Goal: Information Seeking & Learning: Check status

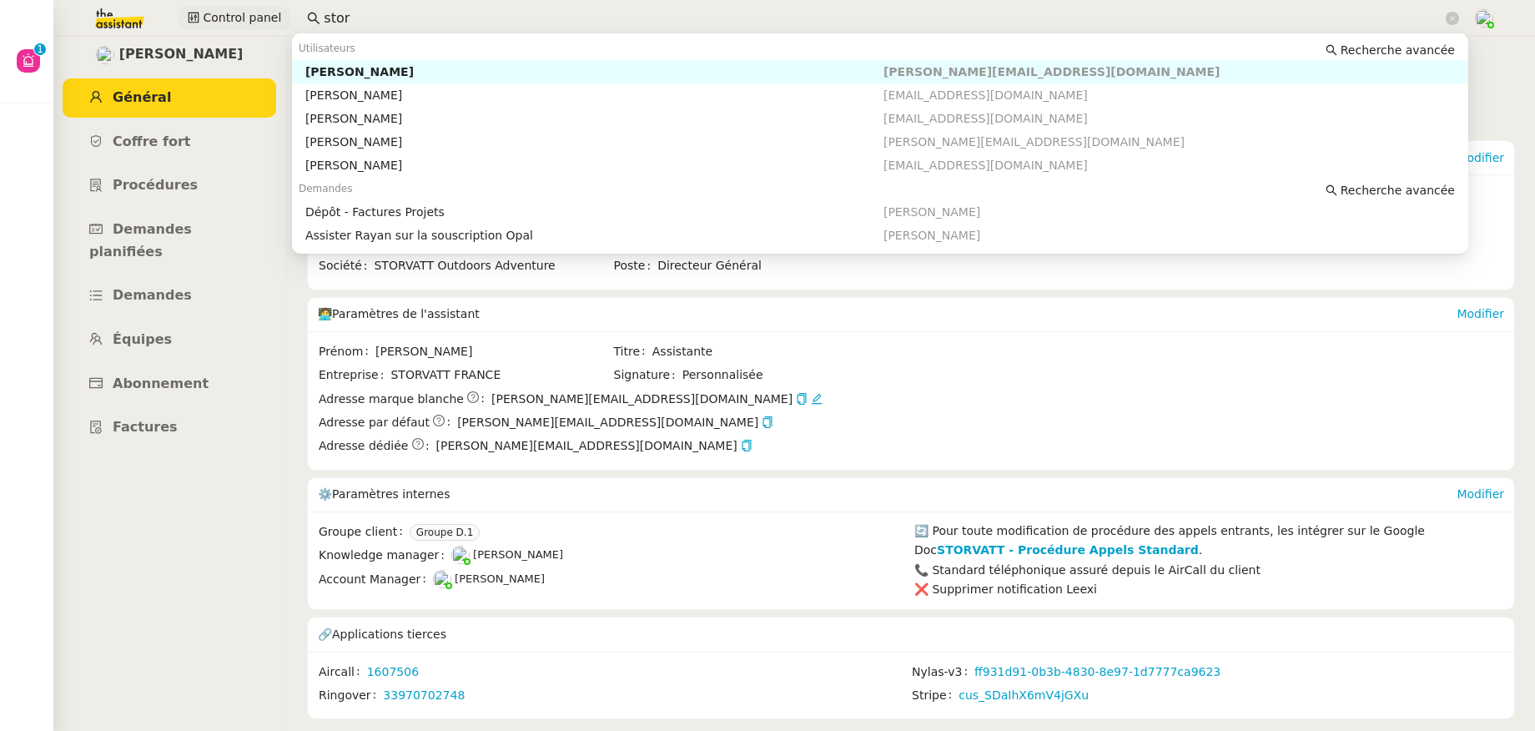
click at [236, 18] on div "Control panel stor" at bounding box center [768, 18] width 1452 height 37
click at [318, 73] on div "[PERSON_NAME]" at bounding box center [594, 71] width 578 height 15
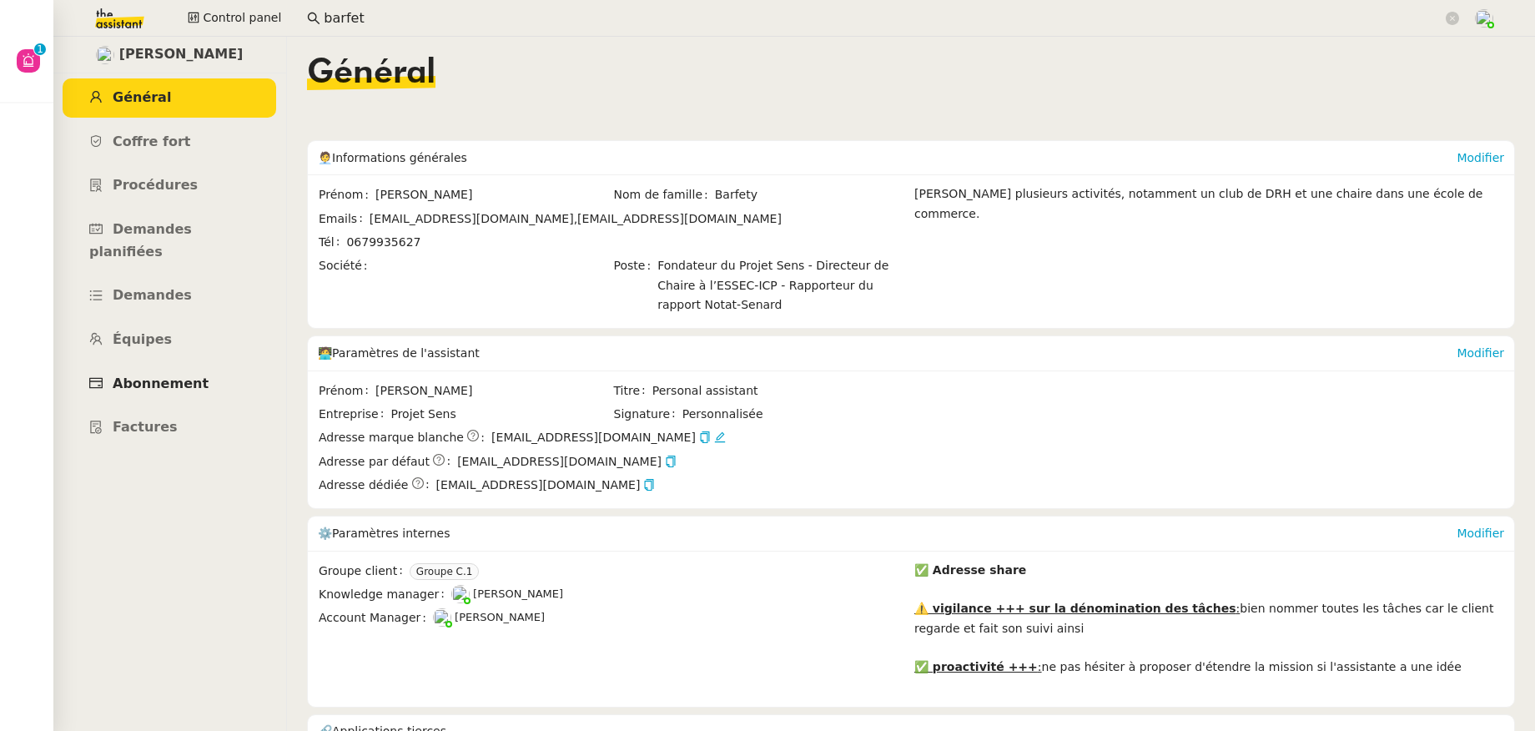
click at [175, 376] on span "Abonnement" at bounding box center [161, 384] width 96 height 16
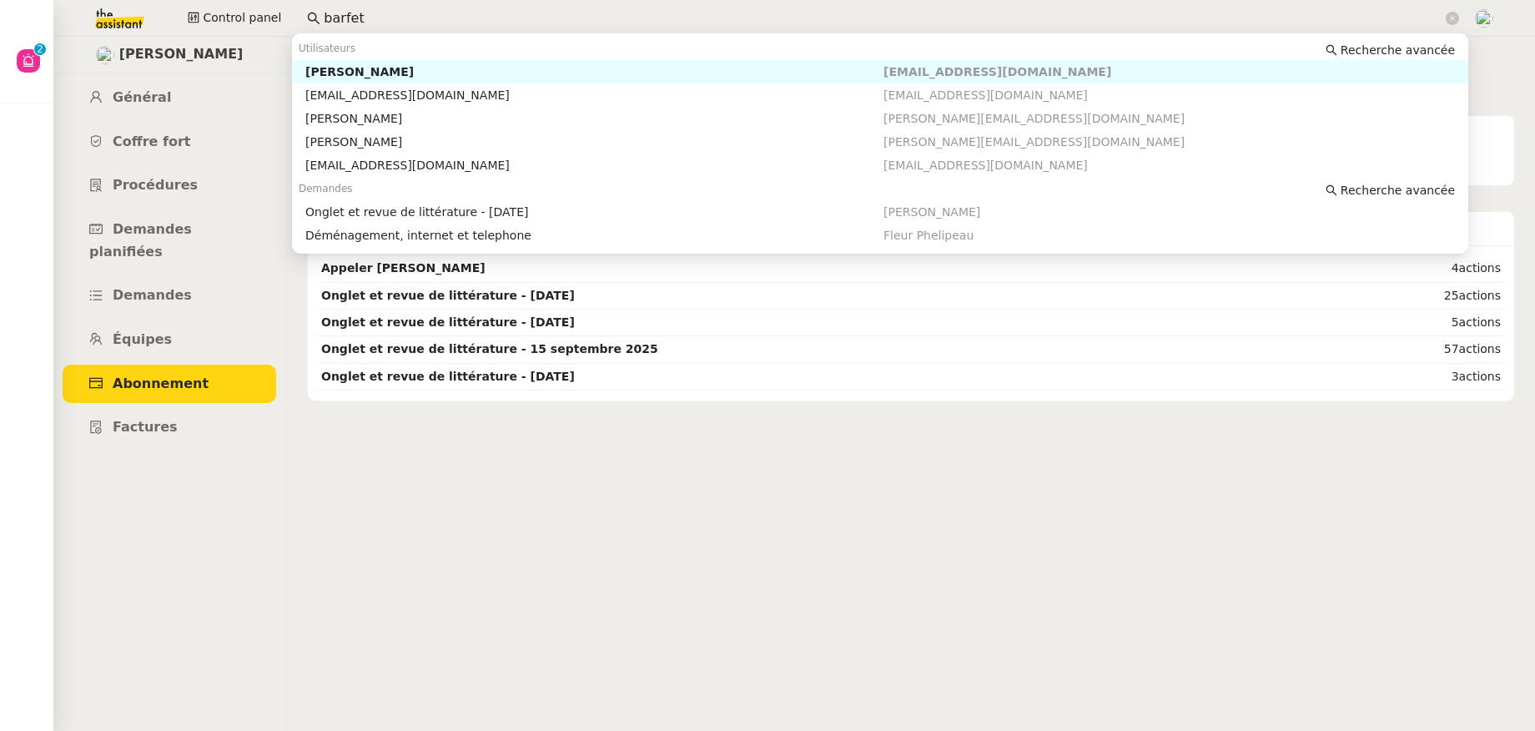
drag, startPoint x: 358, startPoint y: 19, endPoint x: 291, endPoint y: 14, distance: 66.9
click at [298, 14] on nz-input-group "barfet" at bounding box center [883, 18] width 1171 height 25
click at [338, 64] on div "[PERSON_NAME]" at bounding box center [594, 71] width 578 height 15
type input "[PERSON_NAME]"
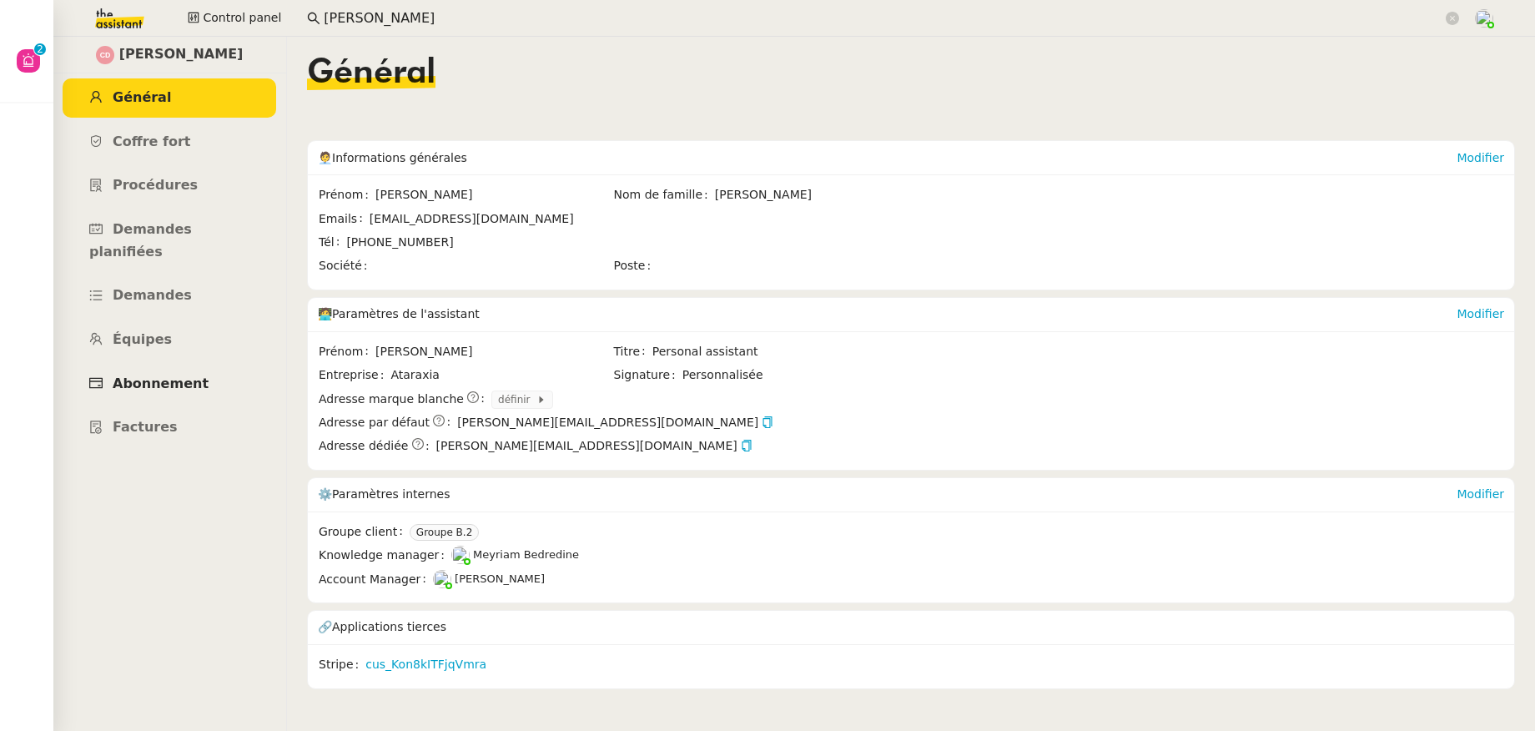
click at [185, 376] on span "Abonnement" at bounding box center [161, 384] width 96 height 16
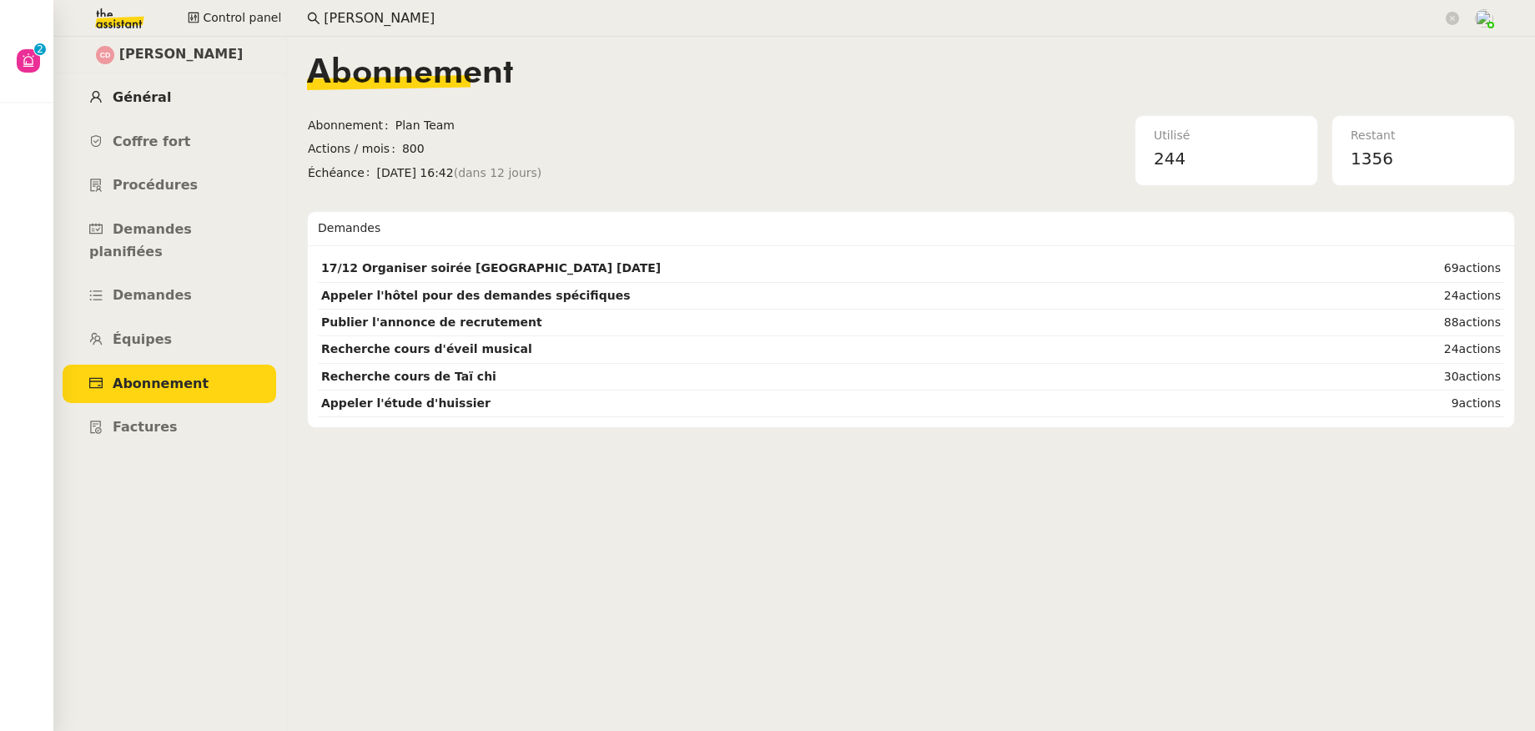
click at [172, 107] on link "Général" at bounding box center [170, 97] width 214 height 39
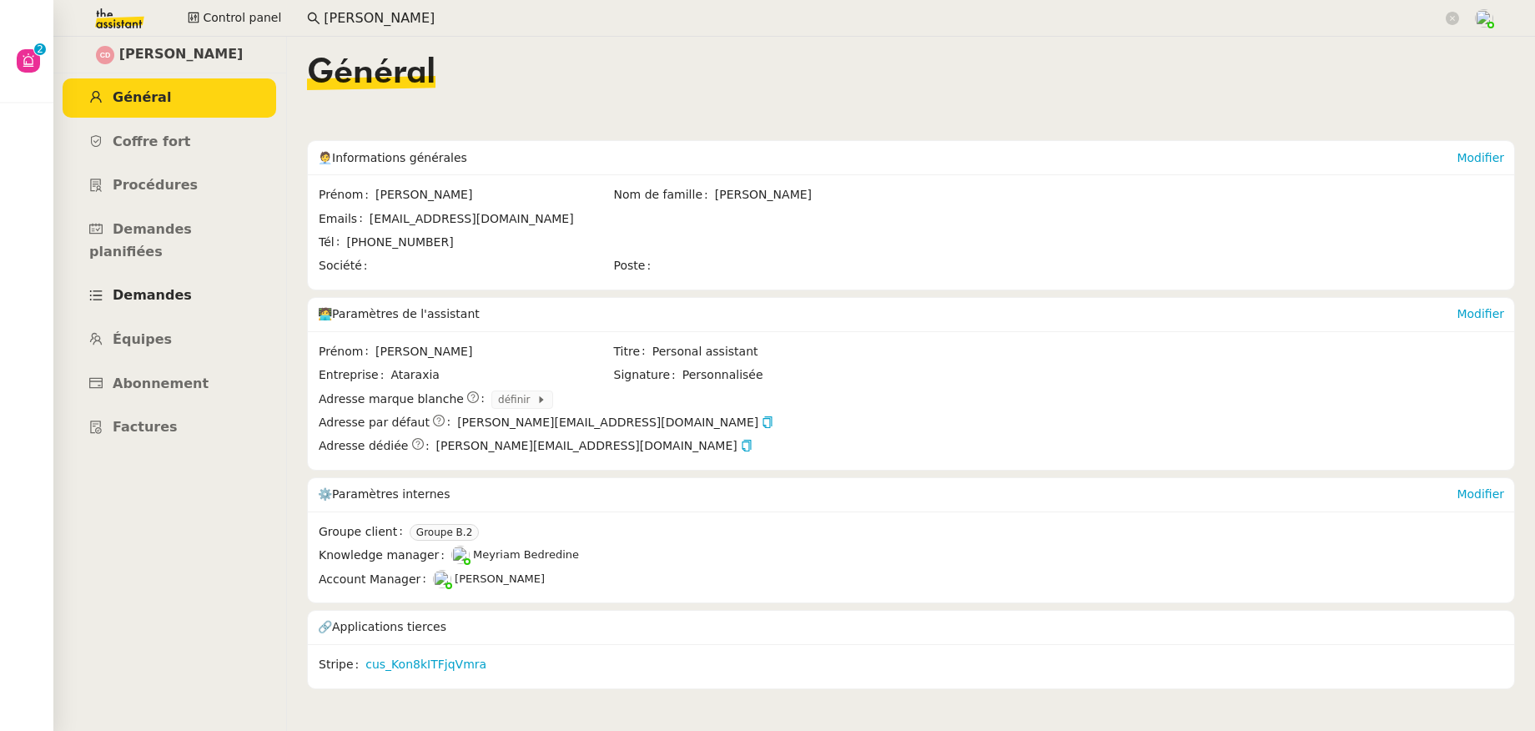
click at [168, 287] on span "Demandes" at bounding box center [152, 295] width 79 height 16
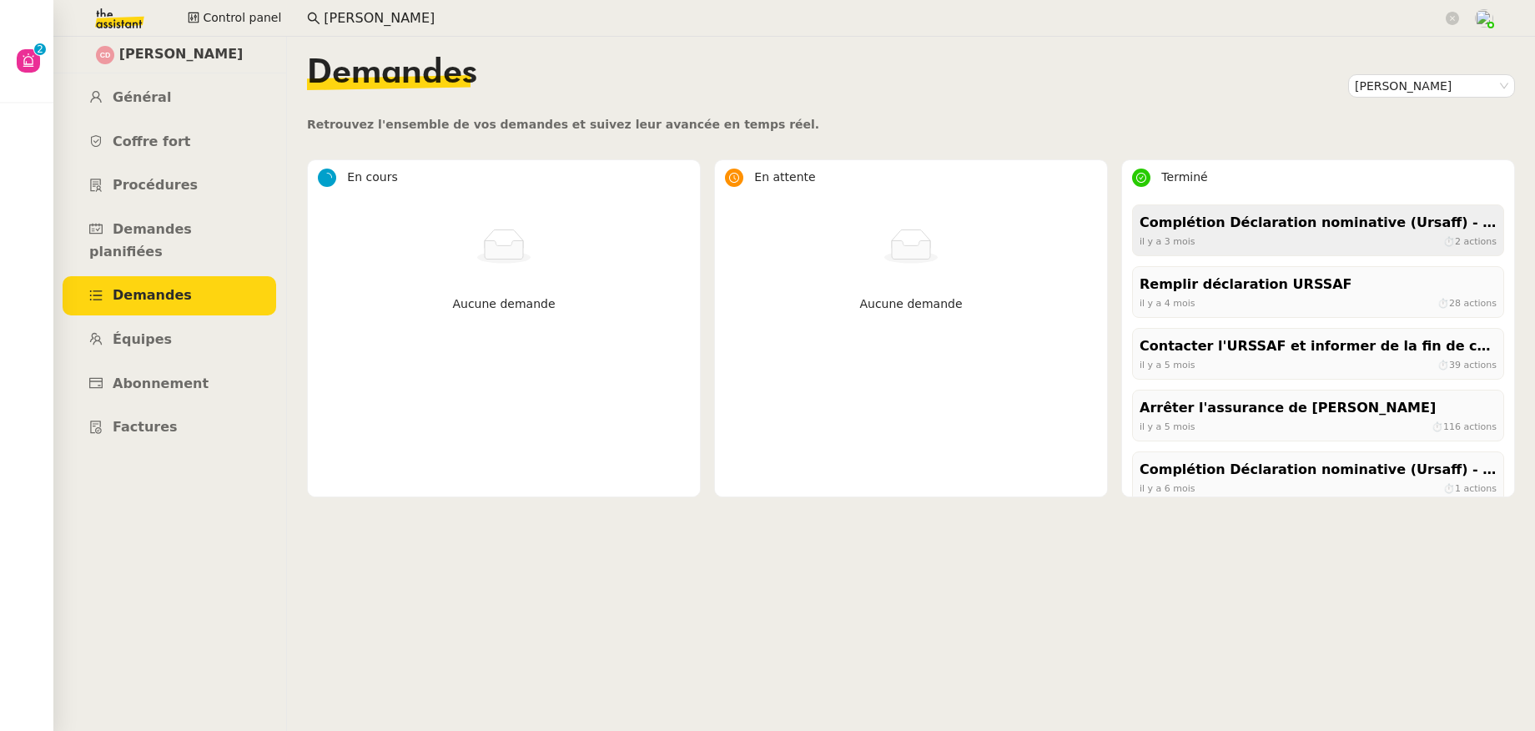
click at [1202, 238] on div "[DATE] ⏱ 2 actions" at bounding box center [1318, 241] width 357 height 15
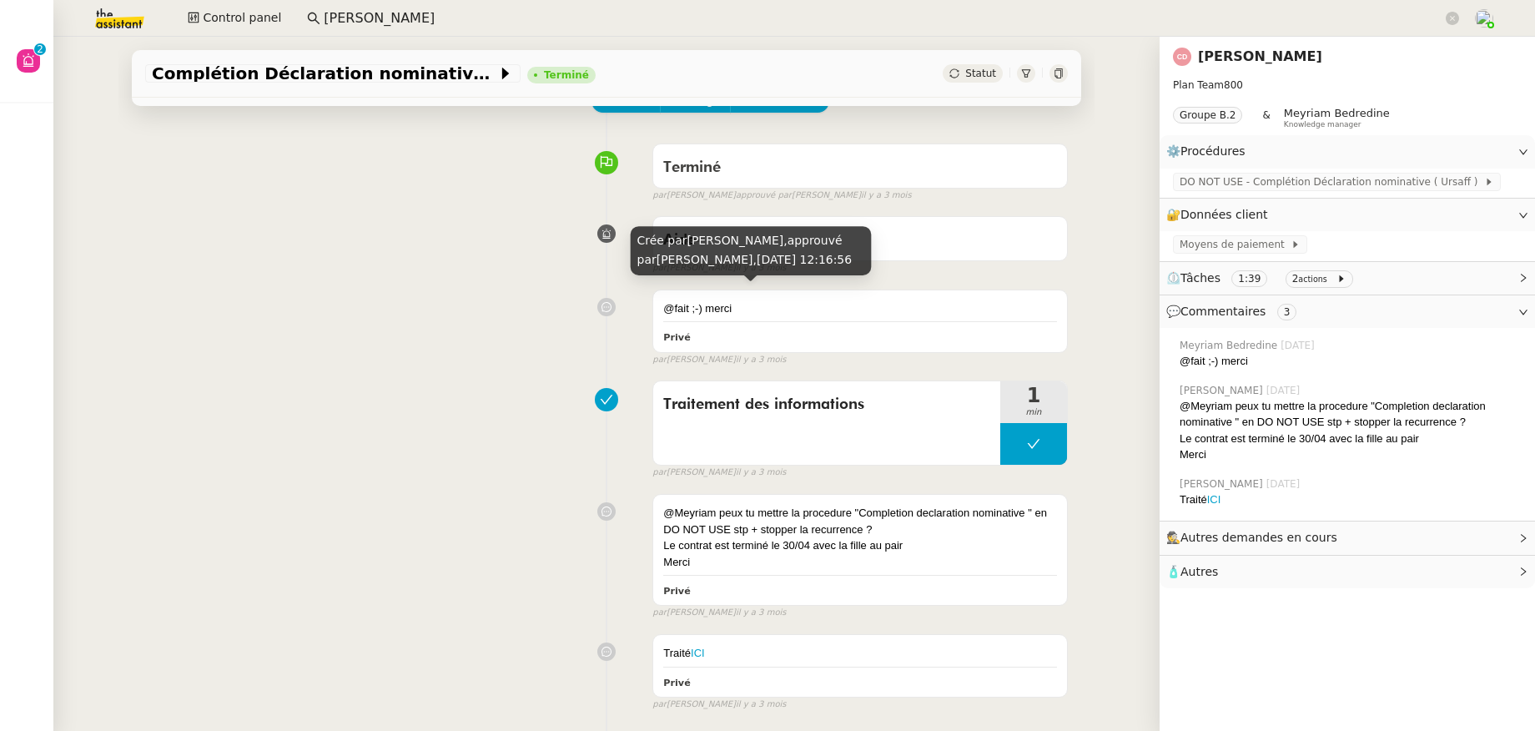
scroll to position [224, 0]
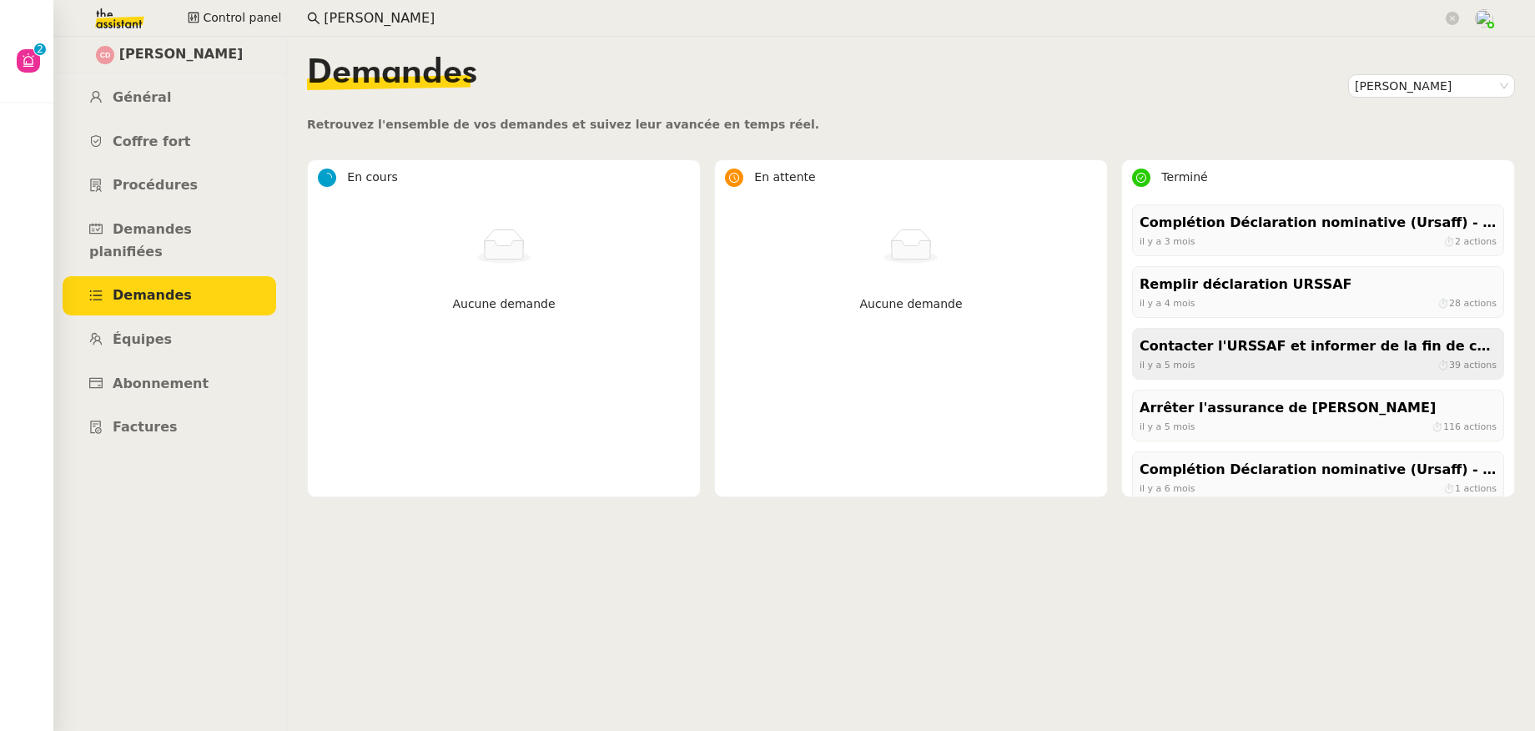
click at [1178, 363] on div "[DATE] ⏱ 39 actions" at bounding box center [1318, 364] width 357 height 15
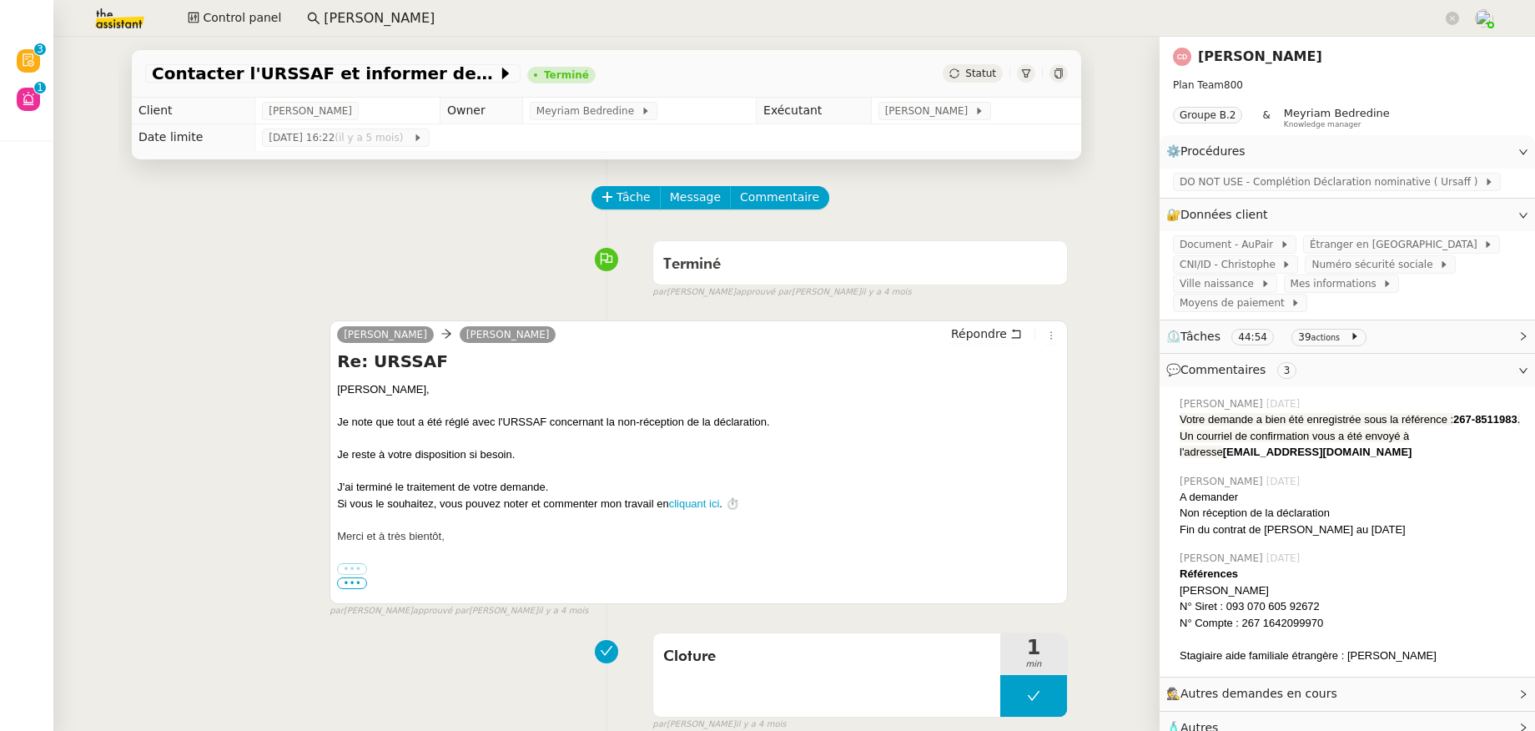
click at [1276, 52] on link "[PERSON_NAME]" at bounding box center [1260, 56] width 124 height 16
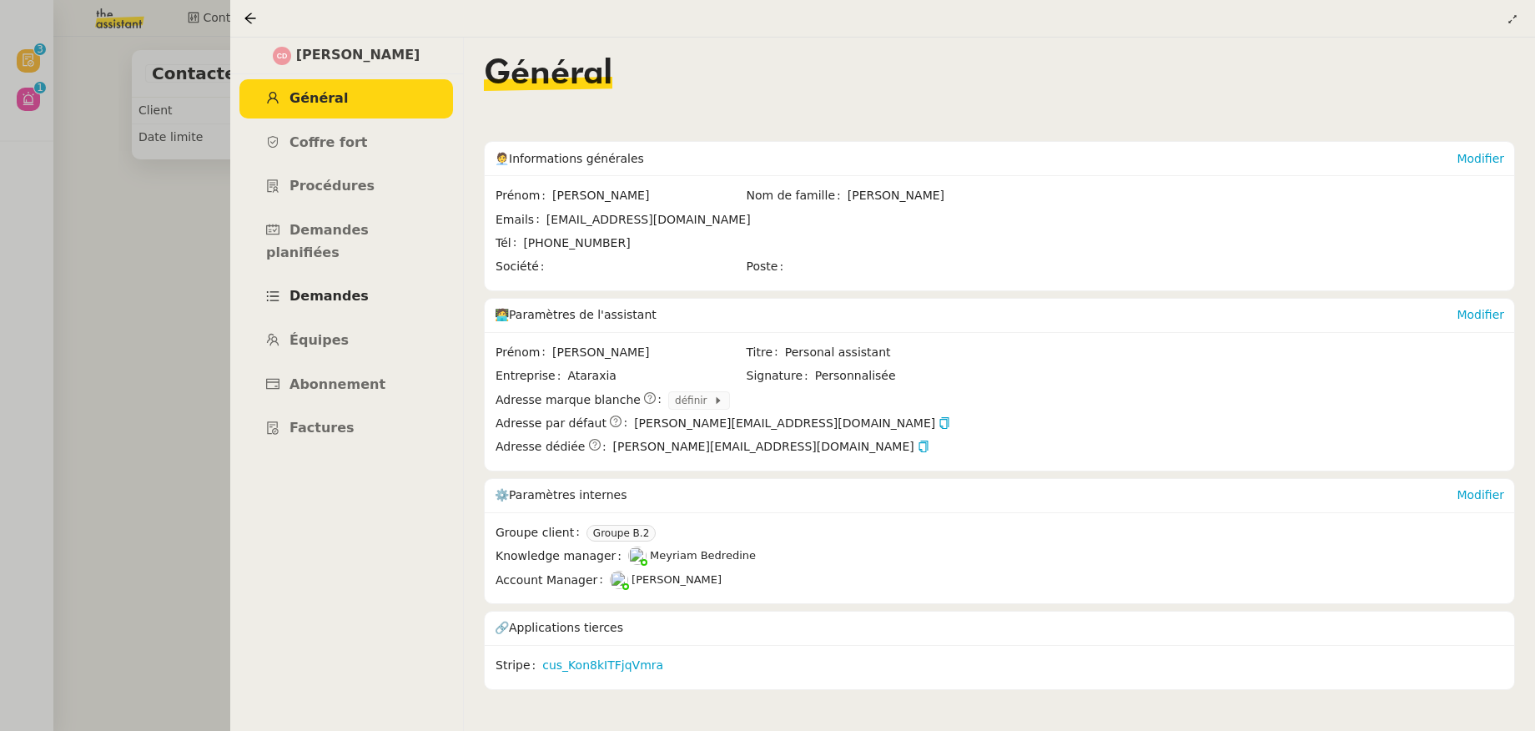
click at [332, 284] on link "Demandes" at bounding box center [347, 296] width 214 height 39
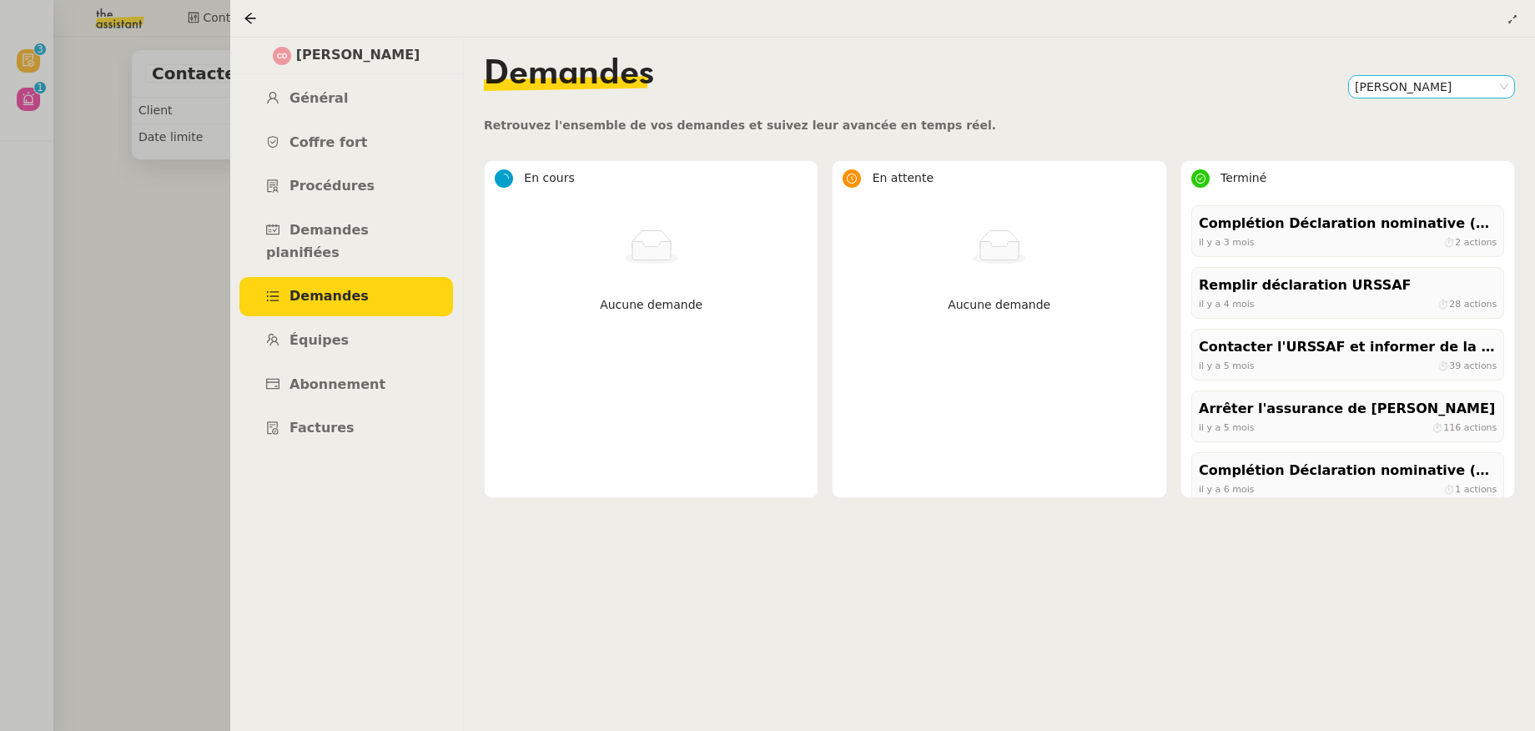
click at [1403, 82] on nz-select-item "[PERSON_NAME]" at bounding box center [1432, 87] width 154 height 22
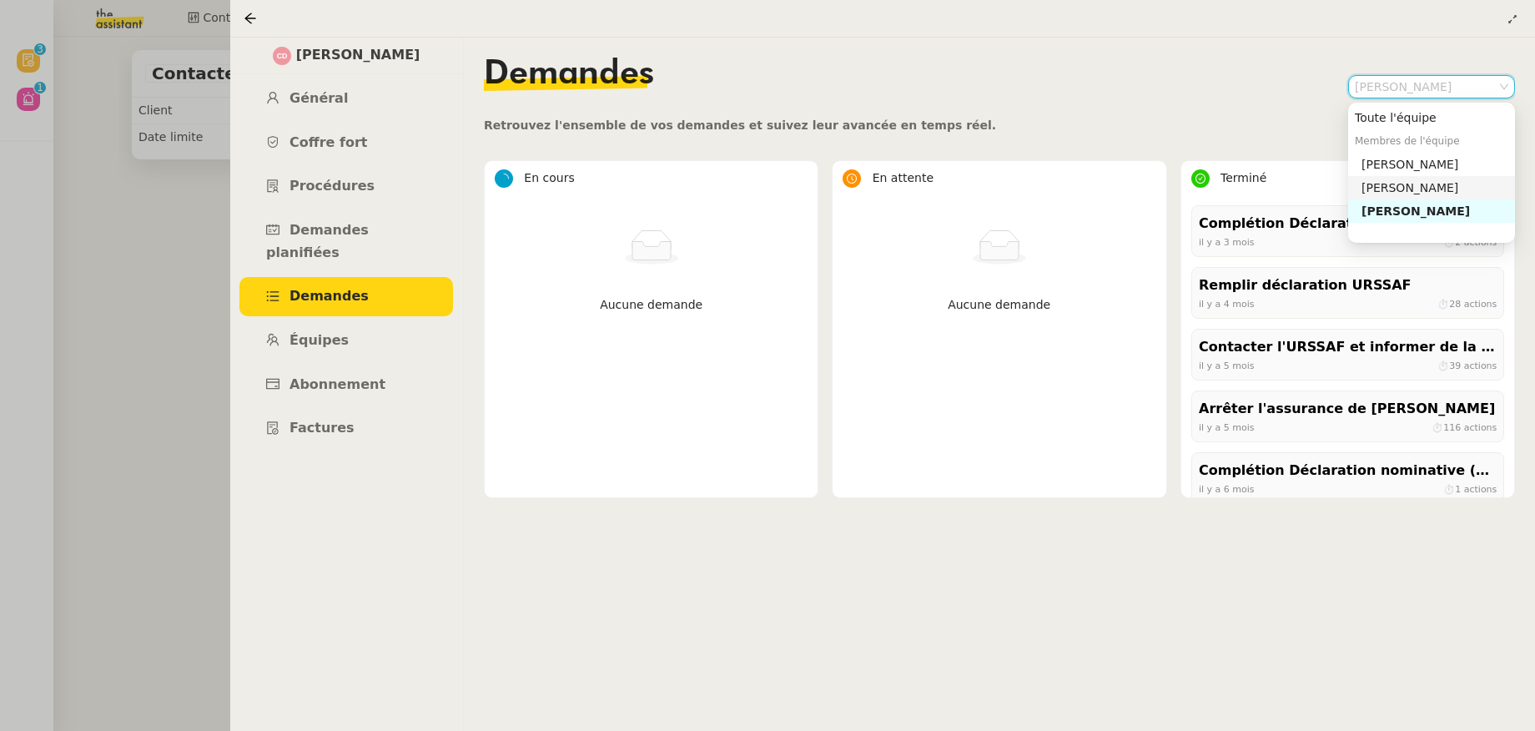
click at [1413, 185] on div "[PERSON_NAME]" at bounding box center [1435, 187] width 147 height 15
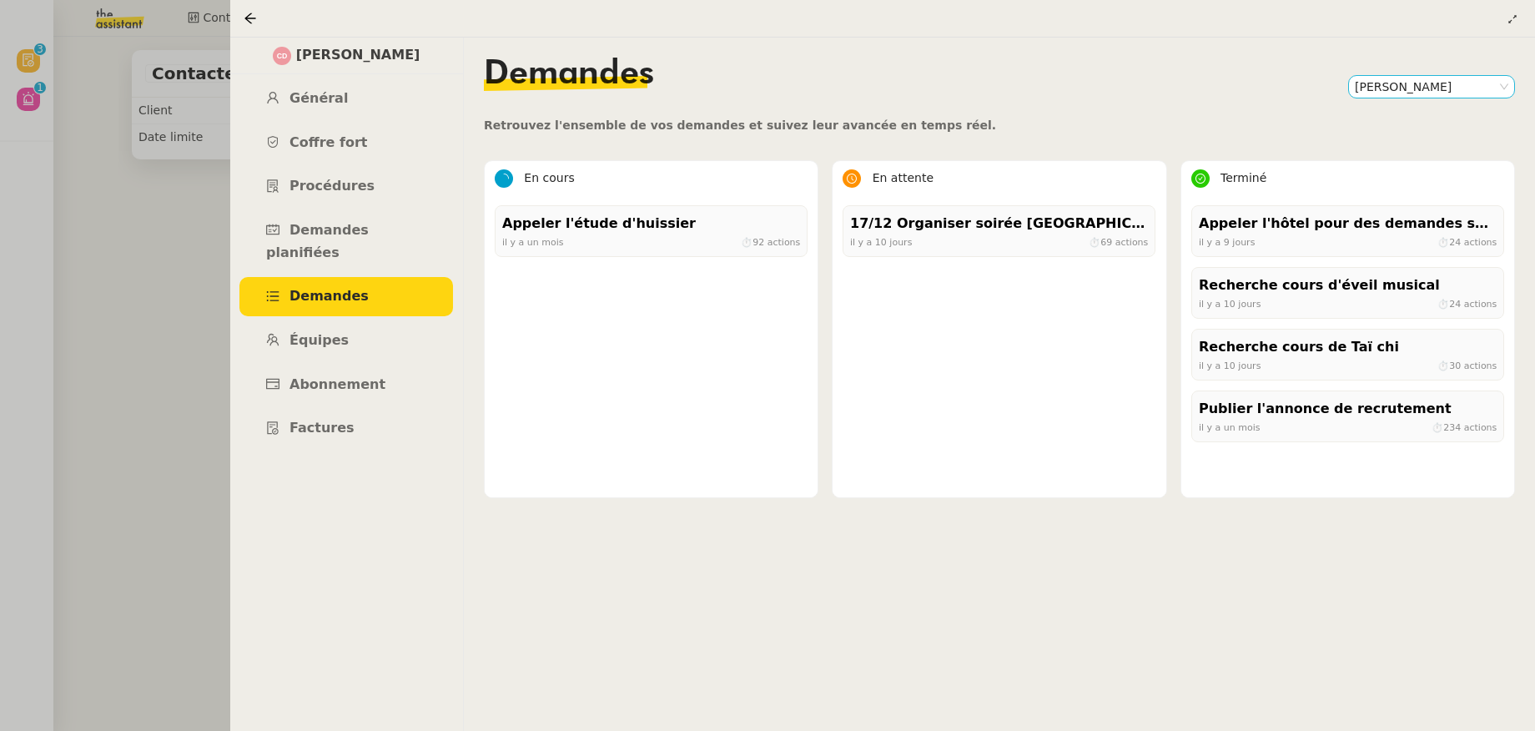
click at [1399, 86] on nz-select-item "[PERSON_NAME]" at bounding box center [1432, 87] width 154 height 22
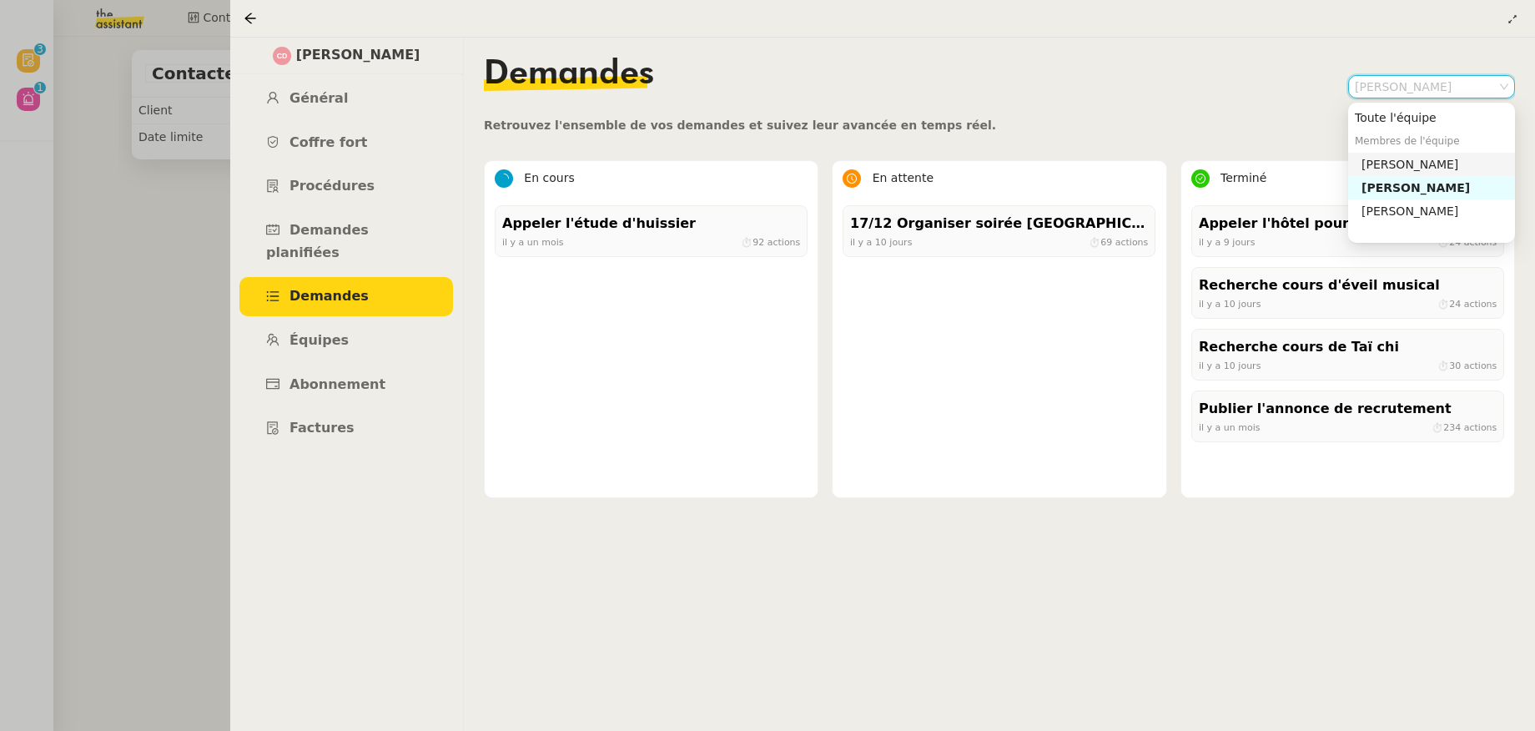
click at [1397, 159] on div "[PERSON_NAME]" at bounding box center [1435, 164] width 147 height 15
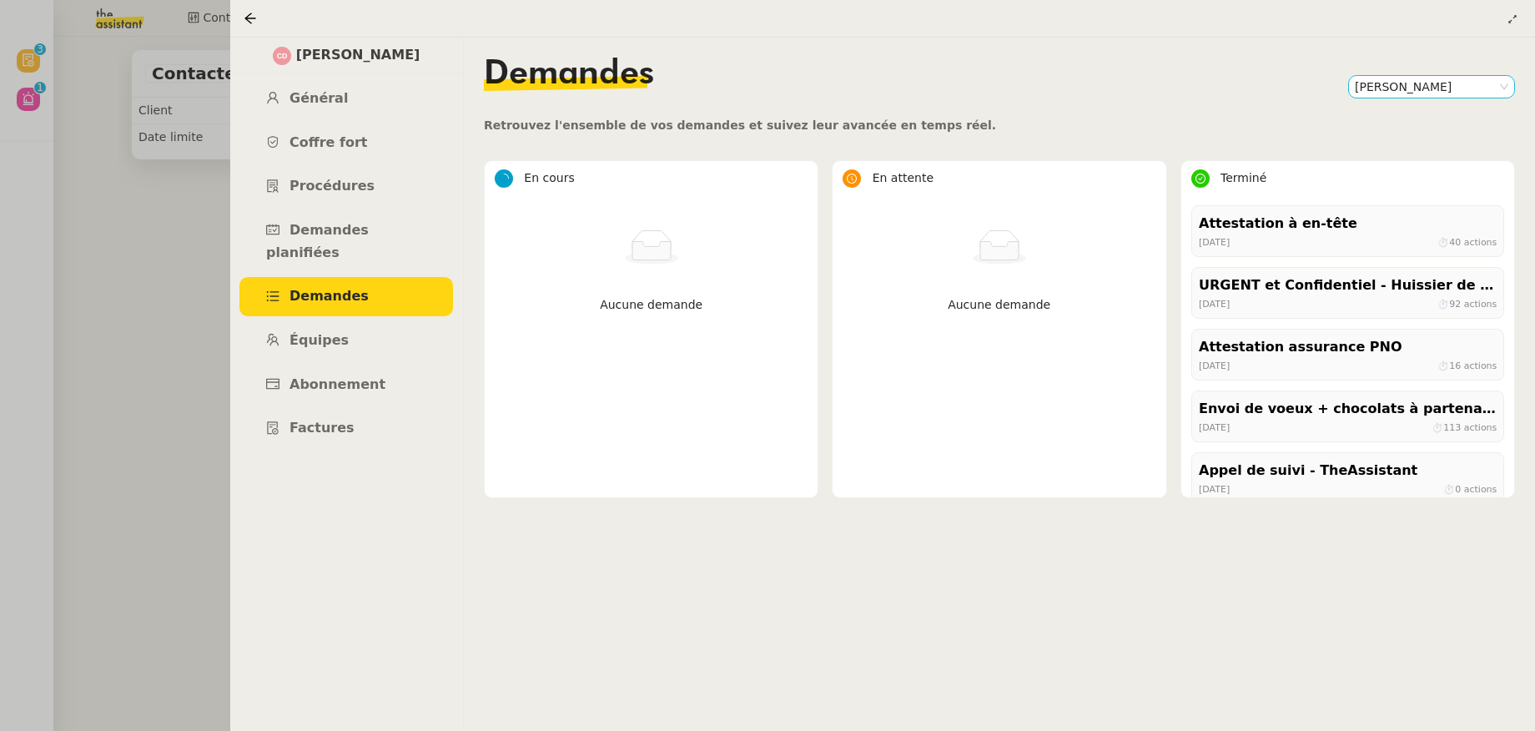
click at [1398, 80] on nz-select-item "[PERSON_NAME]" at bounding box center [1432, 87] width 154 height 22
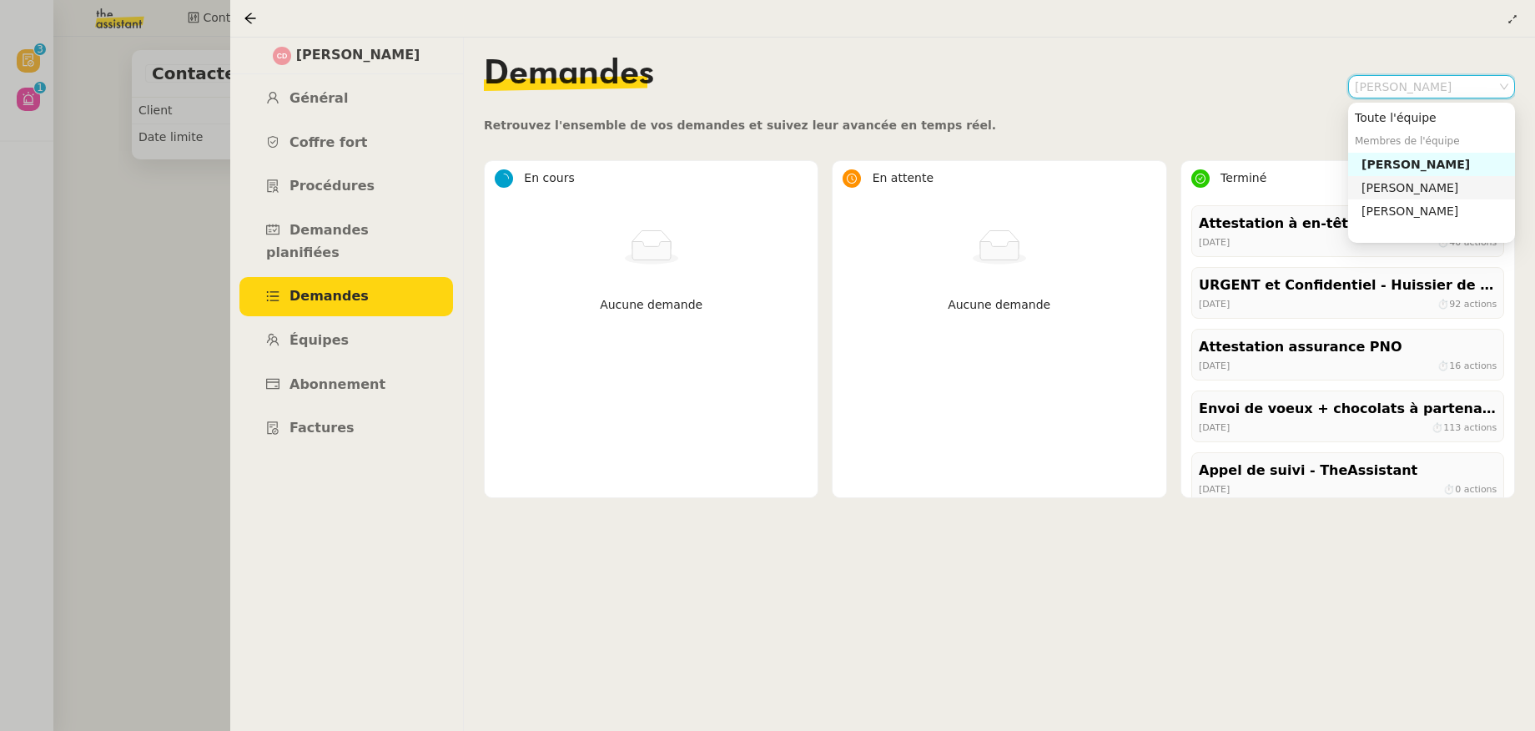
click at [1404, 187] on div "[PERSON_NAME]" at bounding box center [1435, 187] width 147 height 15
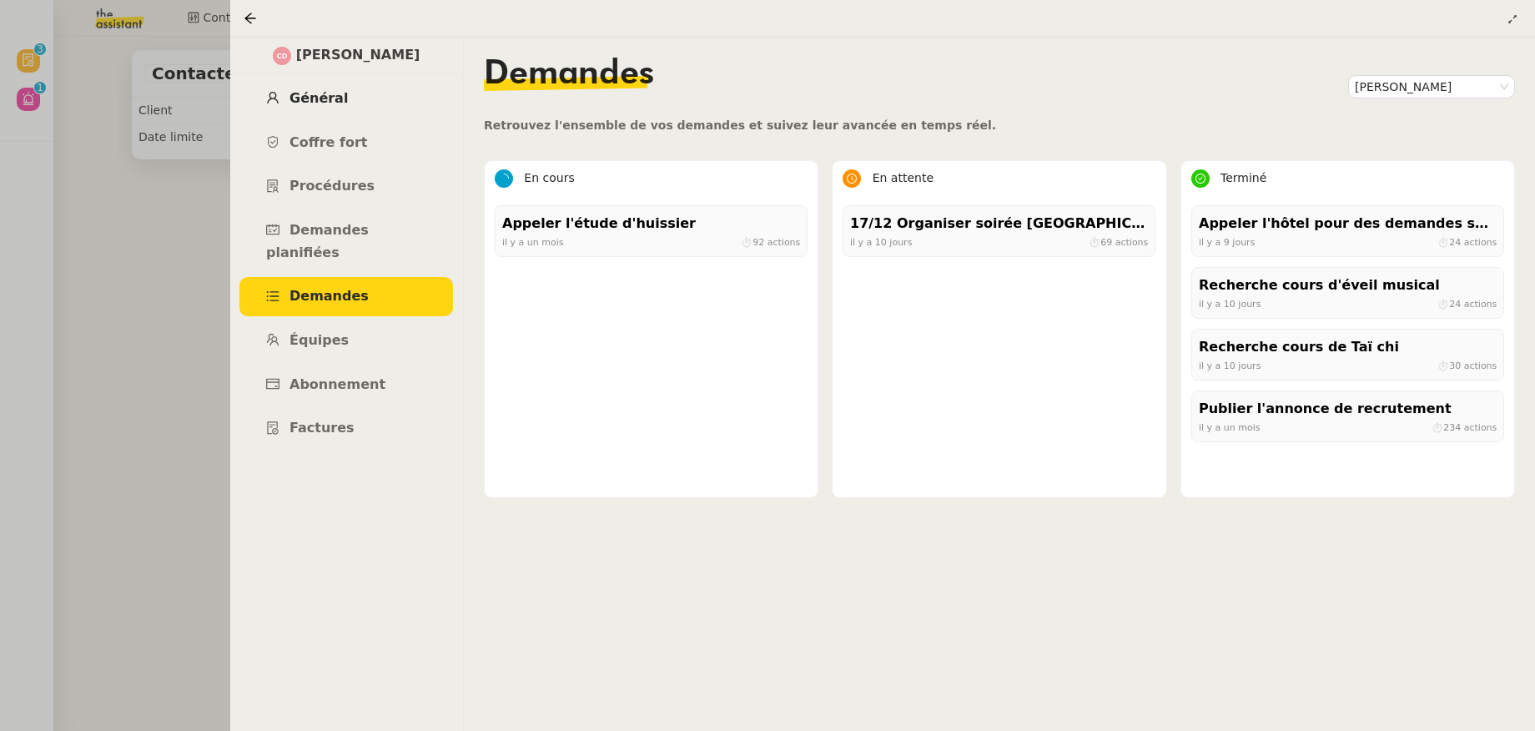
click at [318, 103] on span "Général" at bounding box center [319, 98] width 58 height 16
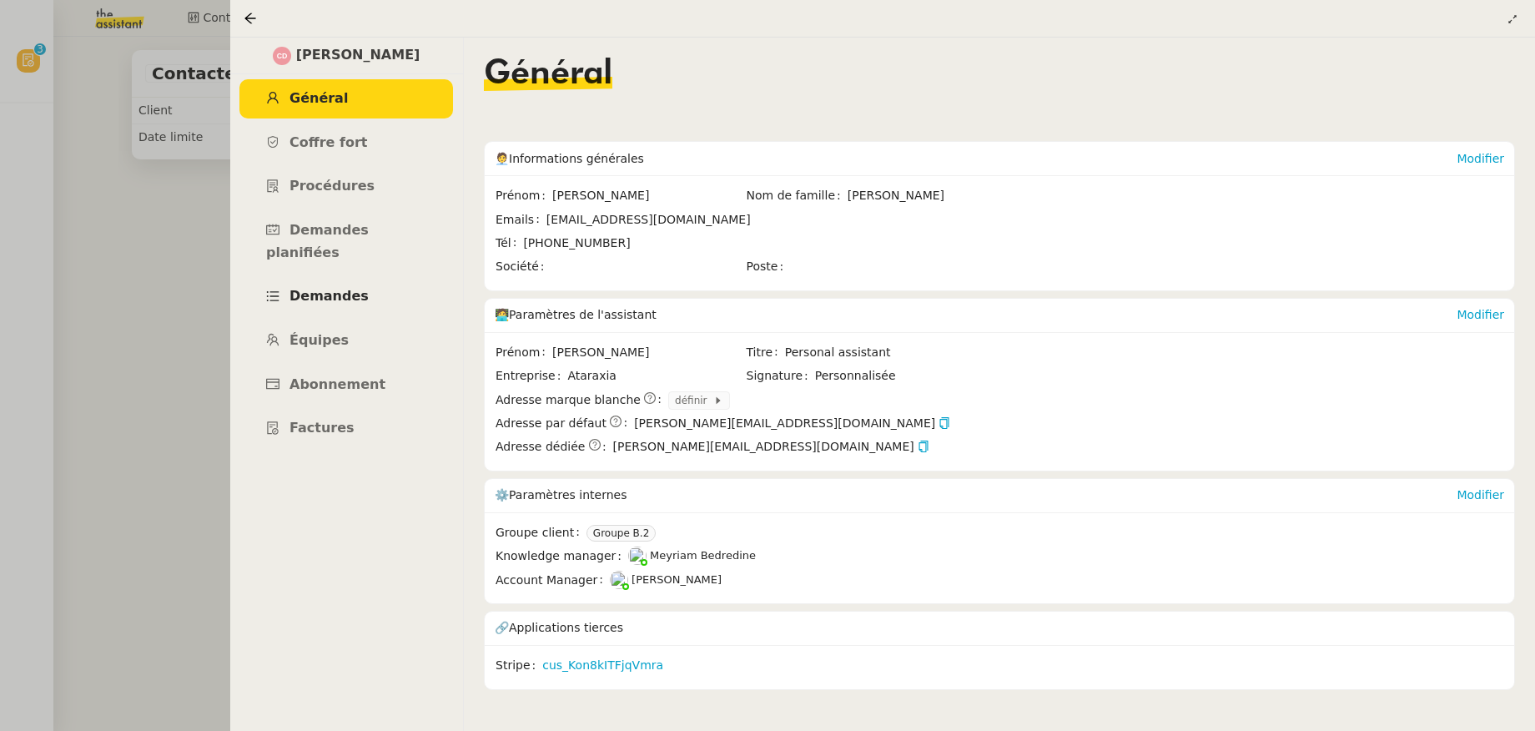
click at [333, 288] on span "Demandes" at bounding box center [329, 296] width 79 height 16
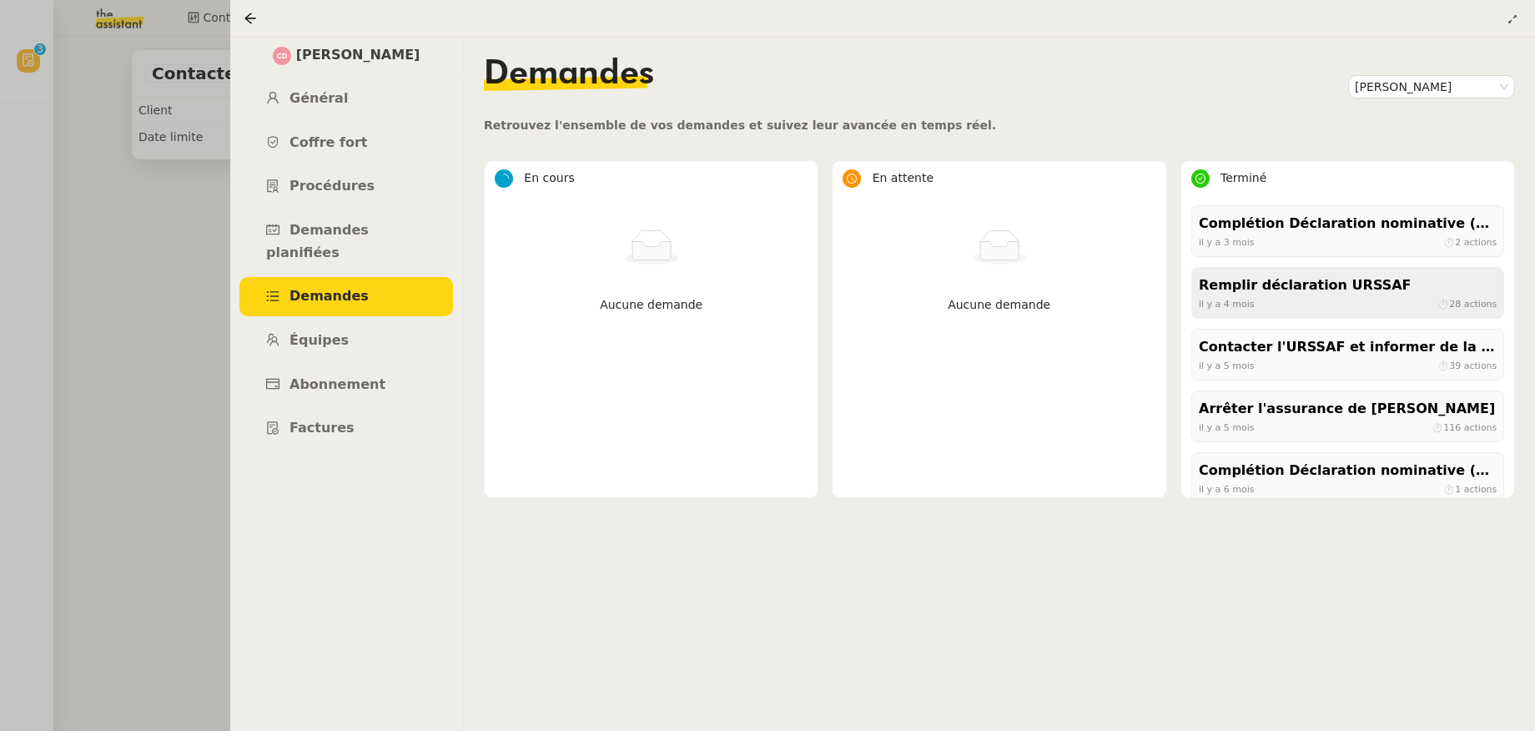
click at [1319, 293] on div "Remplir déclaration URSSAF" at bounding box center [1348, 286] width 298 height 23
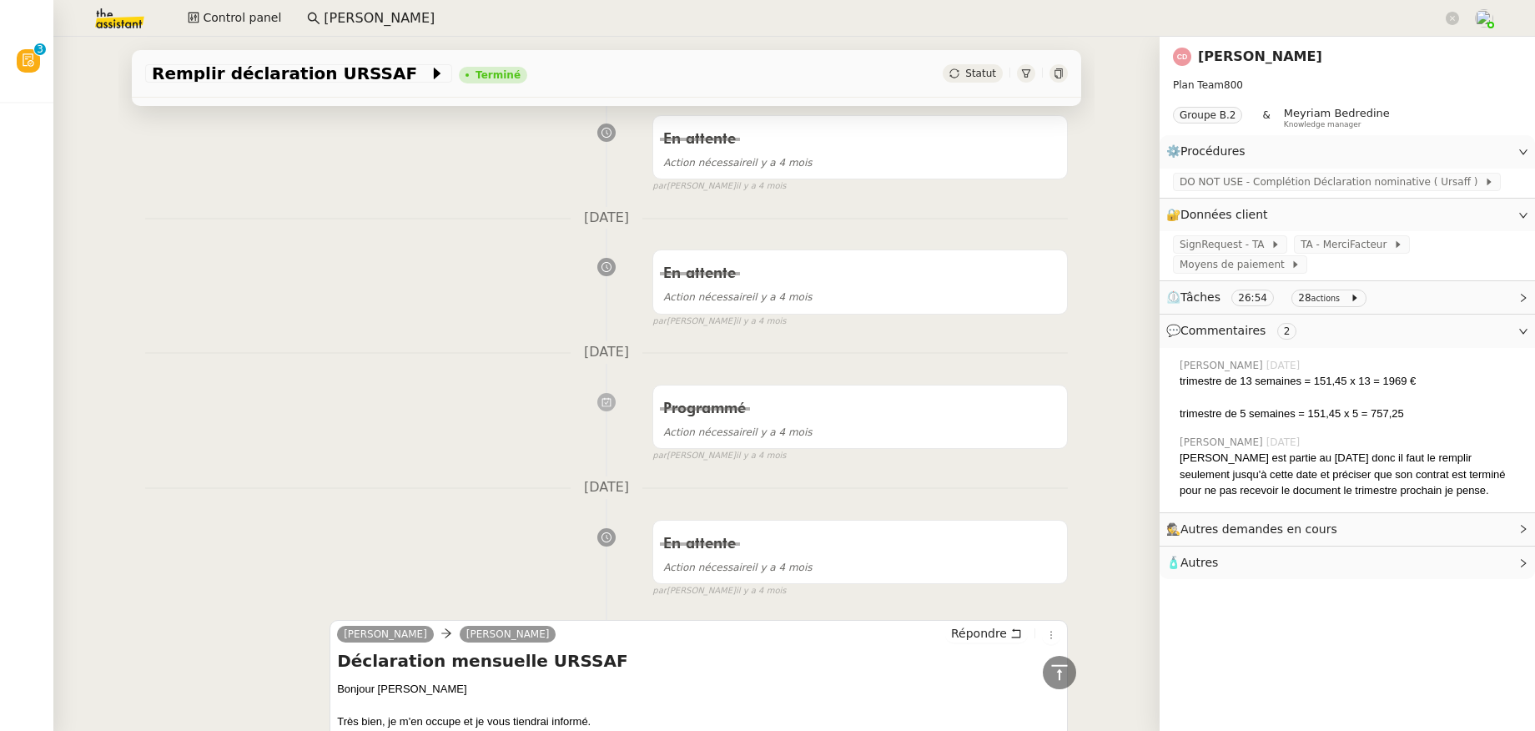
scroll to position [4477, 0]
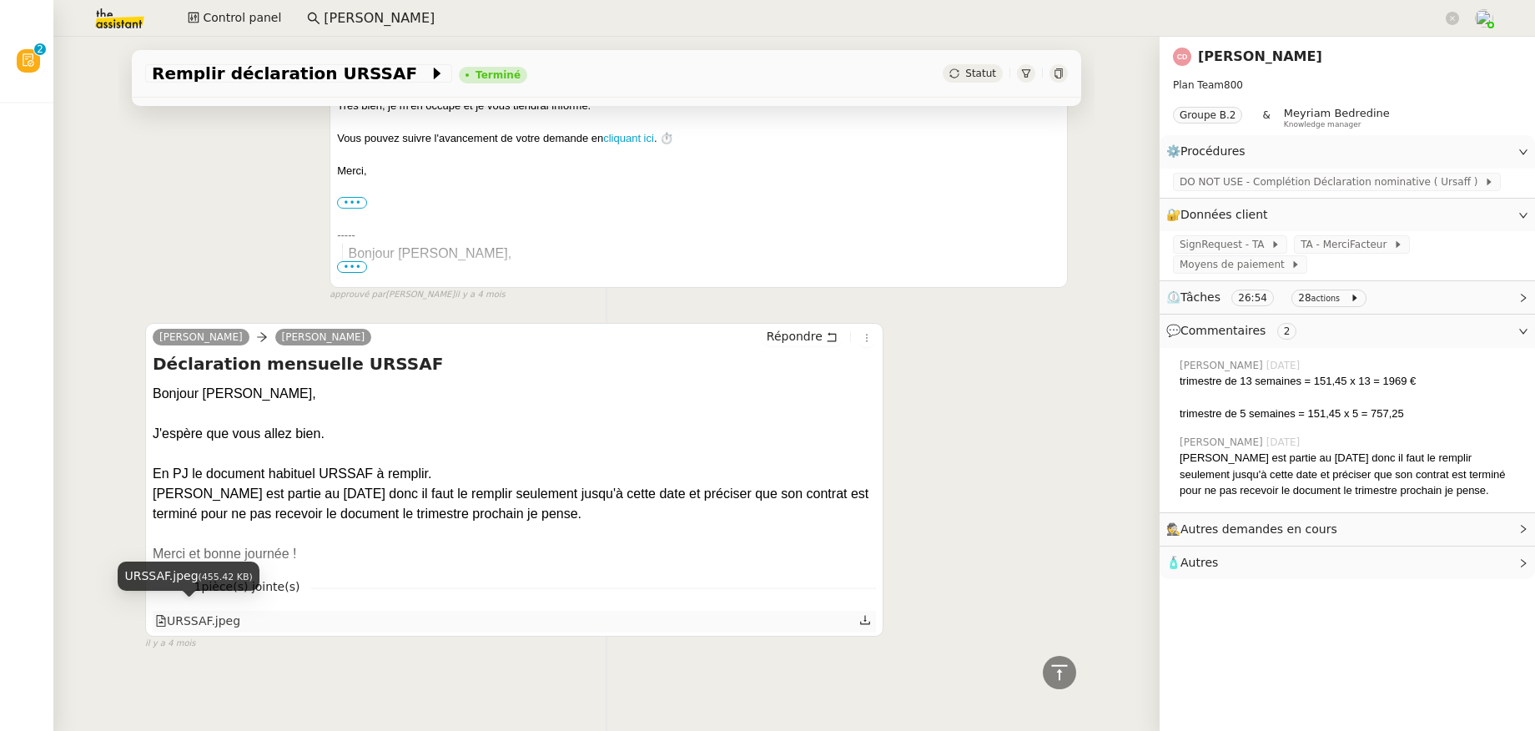
click at [169, 616] on div "URSSAF.jpeg" at bounding box center [197, 621] width 85 height 19
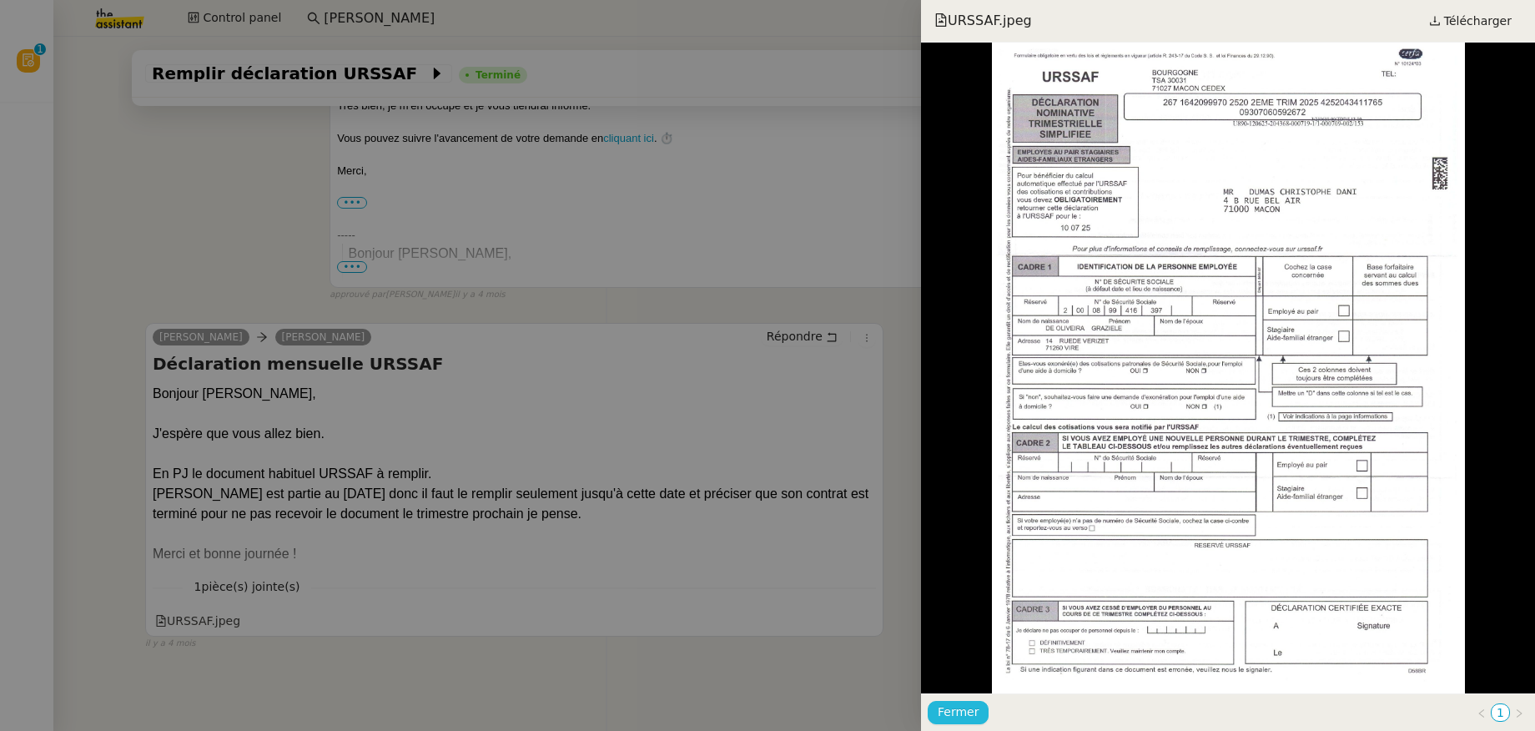
click at [980, 708] on button "Fermer" at bounding box center [958, 712] width 61 height 23
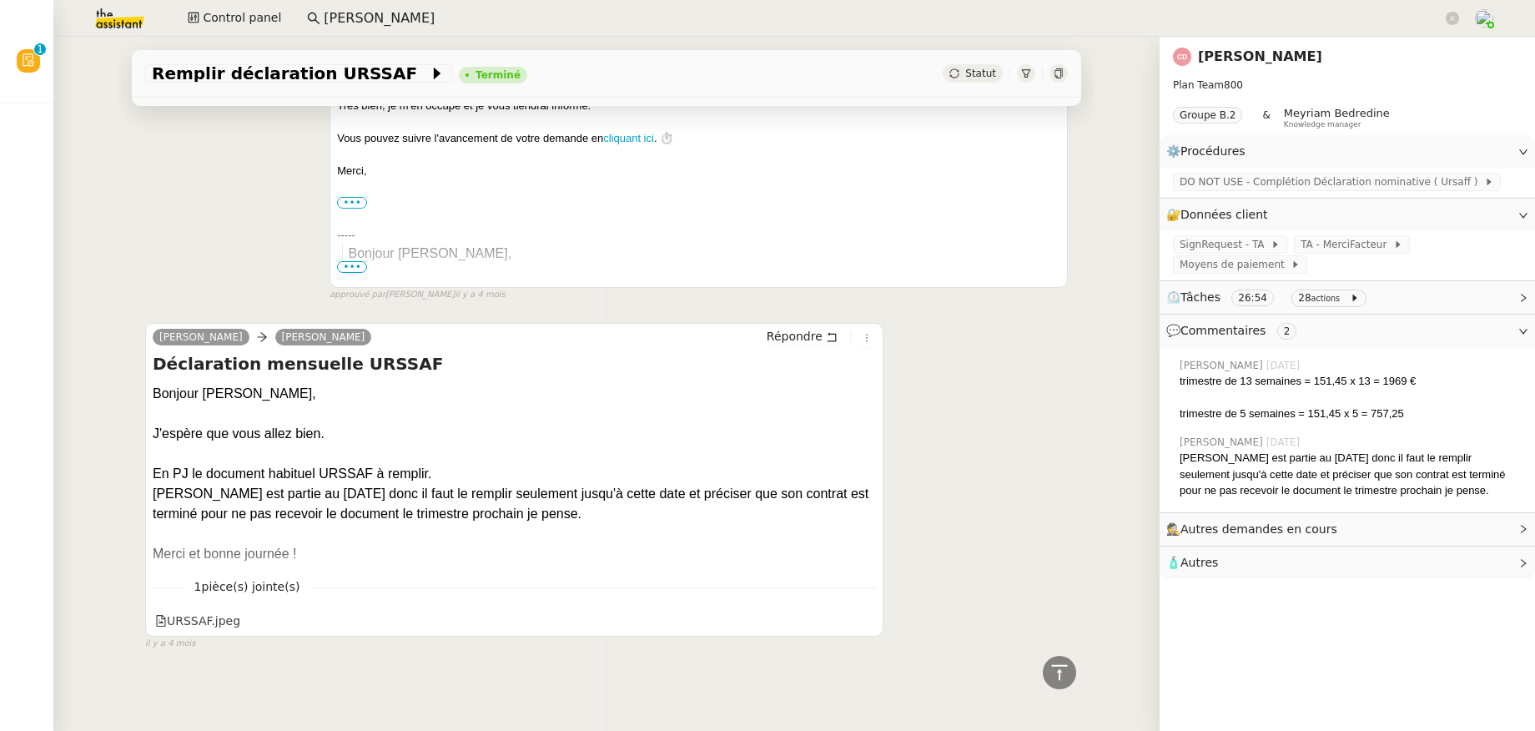
click at [1238, 62] on link "[PERSON_NAME]" at bounding box center [1260, 56] width 124 height 16
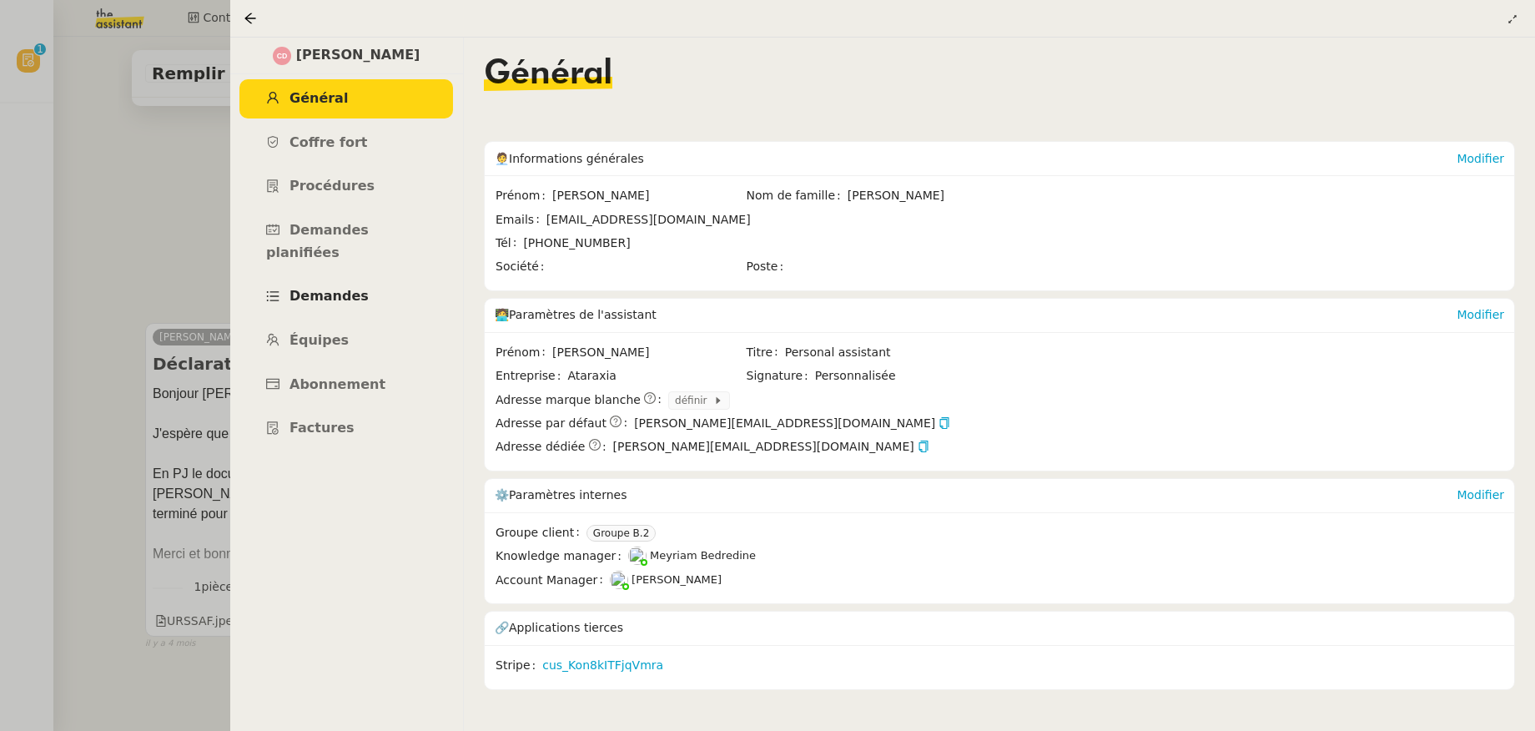
click at [329, 288] on span "Demandes" at bounding box center [329, 296] width 79 height 16
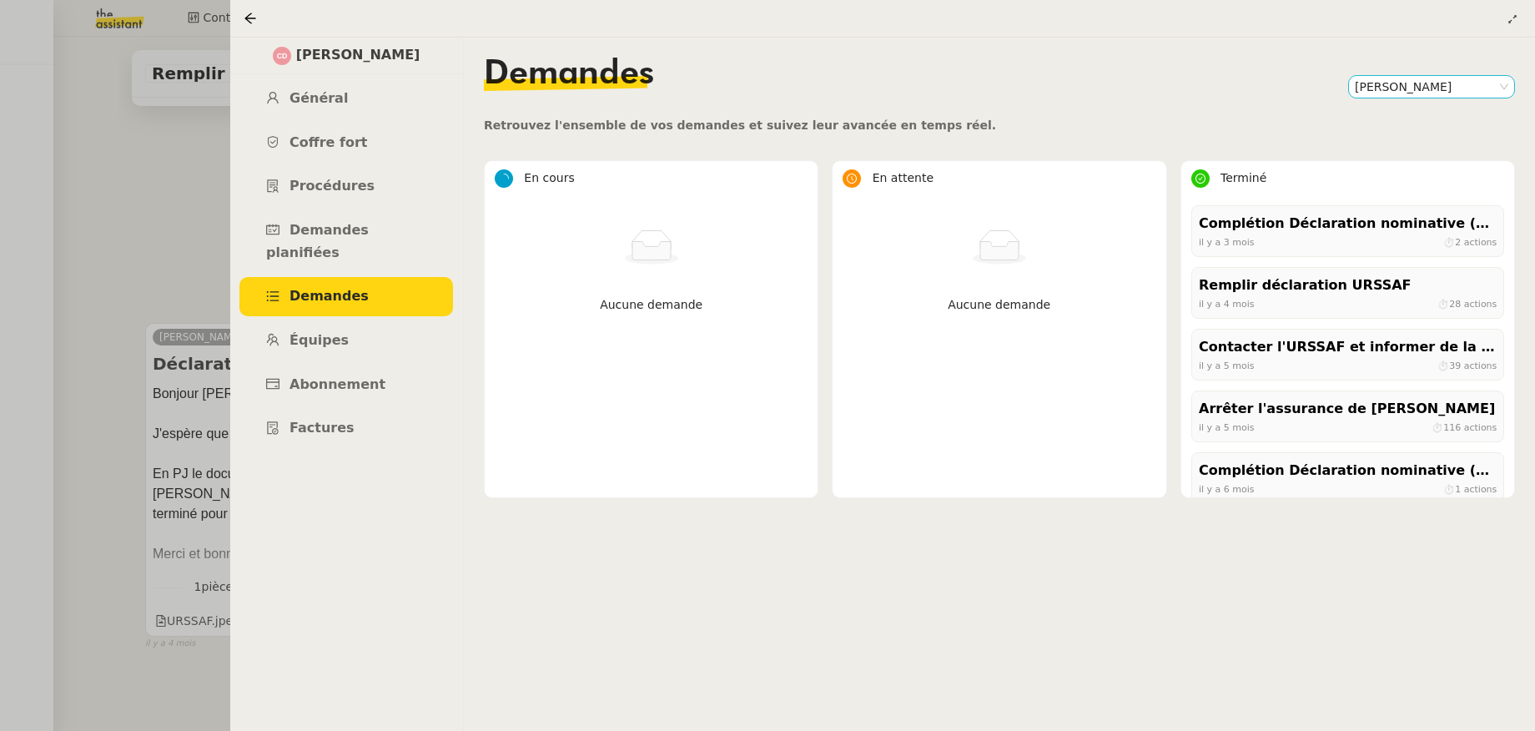
click at [1379, 86] on nz-select-item "[PERSON_NAME]" at bounding box center [1432, 87] width 154 height 22
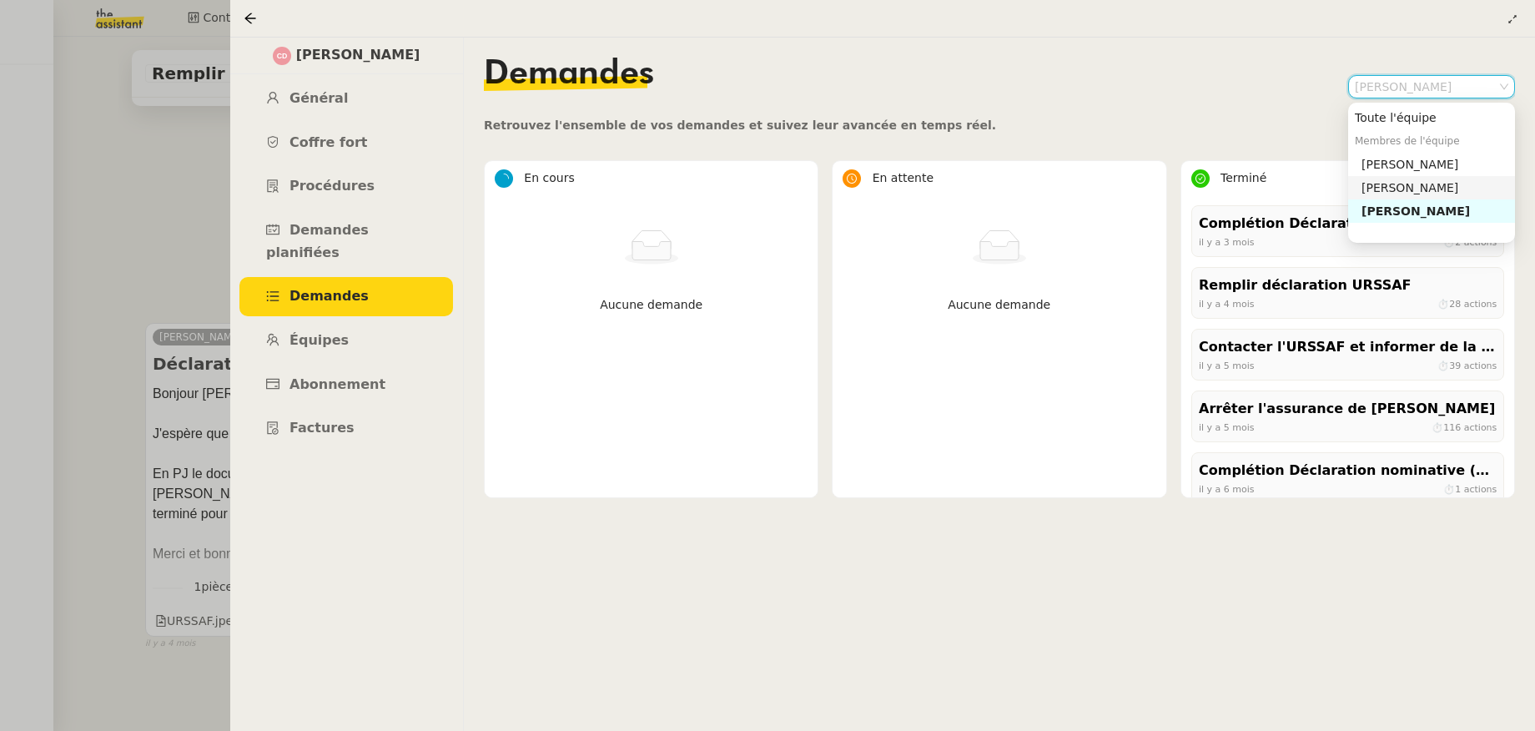
click at [1393, 185] on div "[PERSON_NAME]" at bounding box center [1435, 187] width 147 height 15
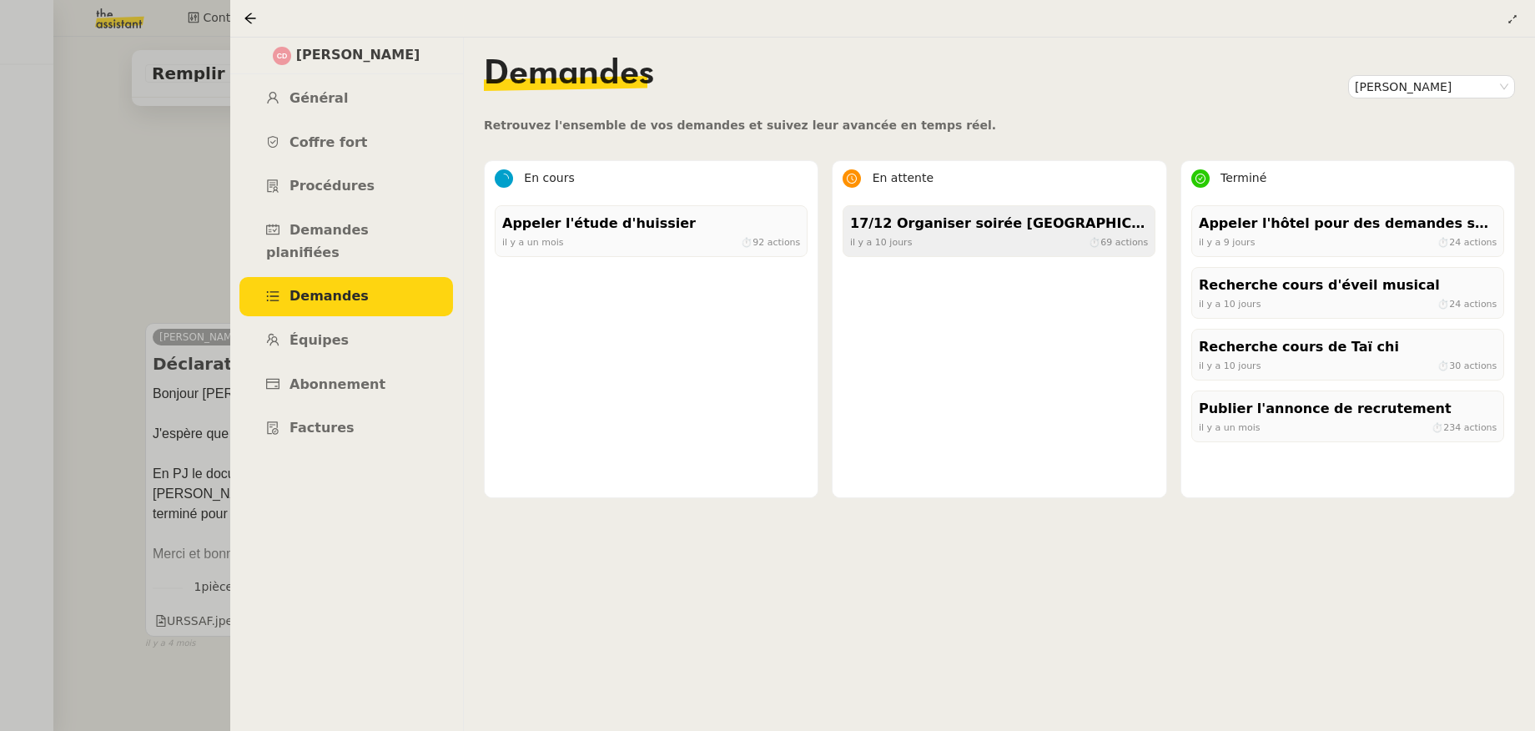
click at [945, 245] on div "[DATE] ⏱ 69 actions" at bounding box center [999, 241] width 298 height 15
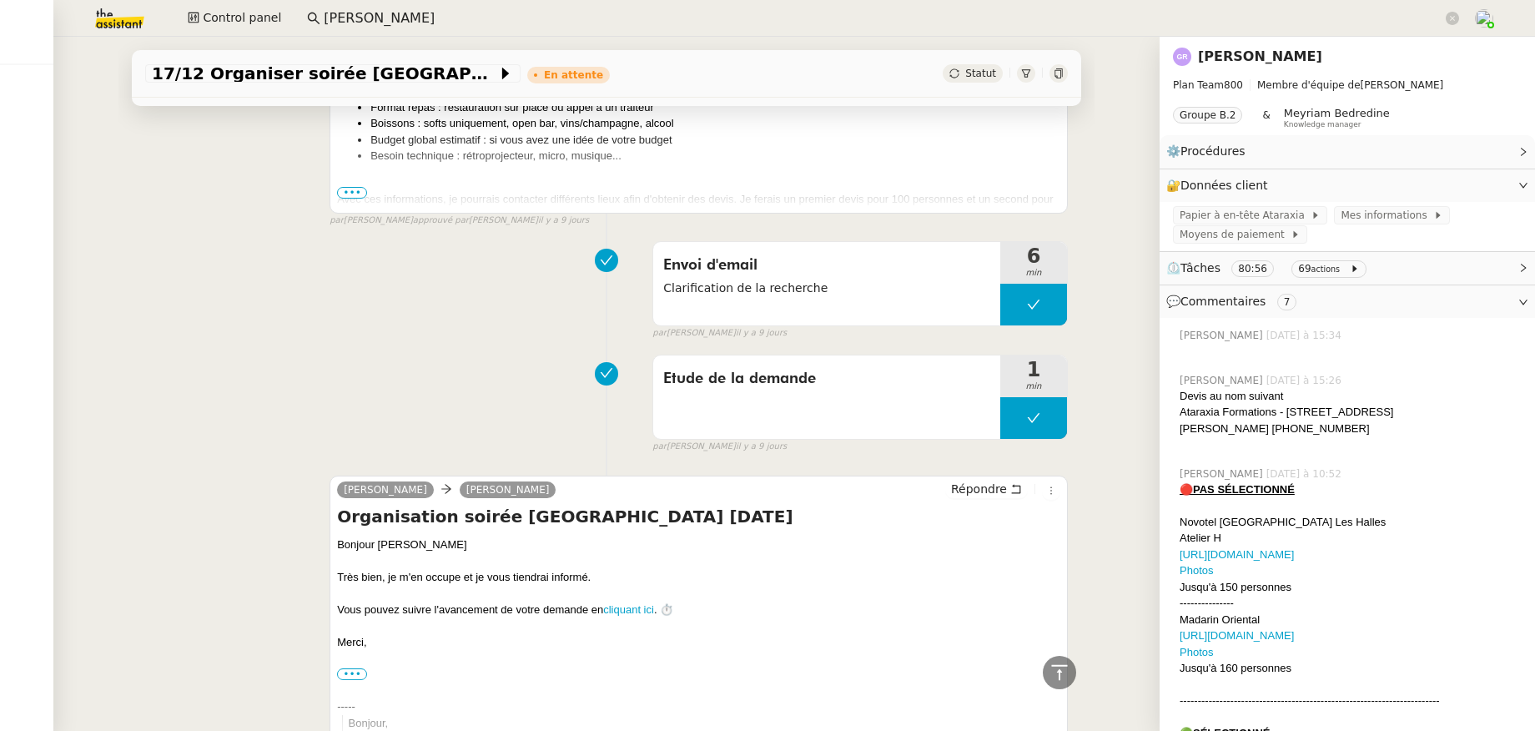
scroll to position [7187, 0]
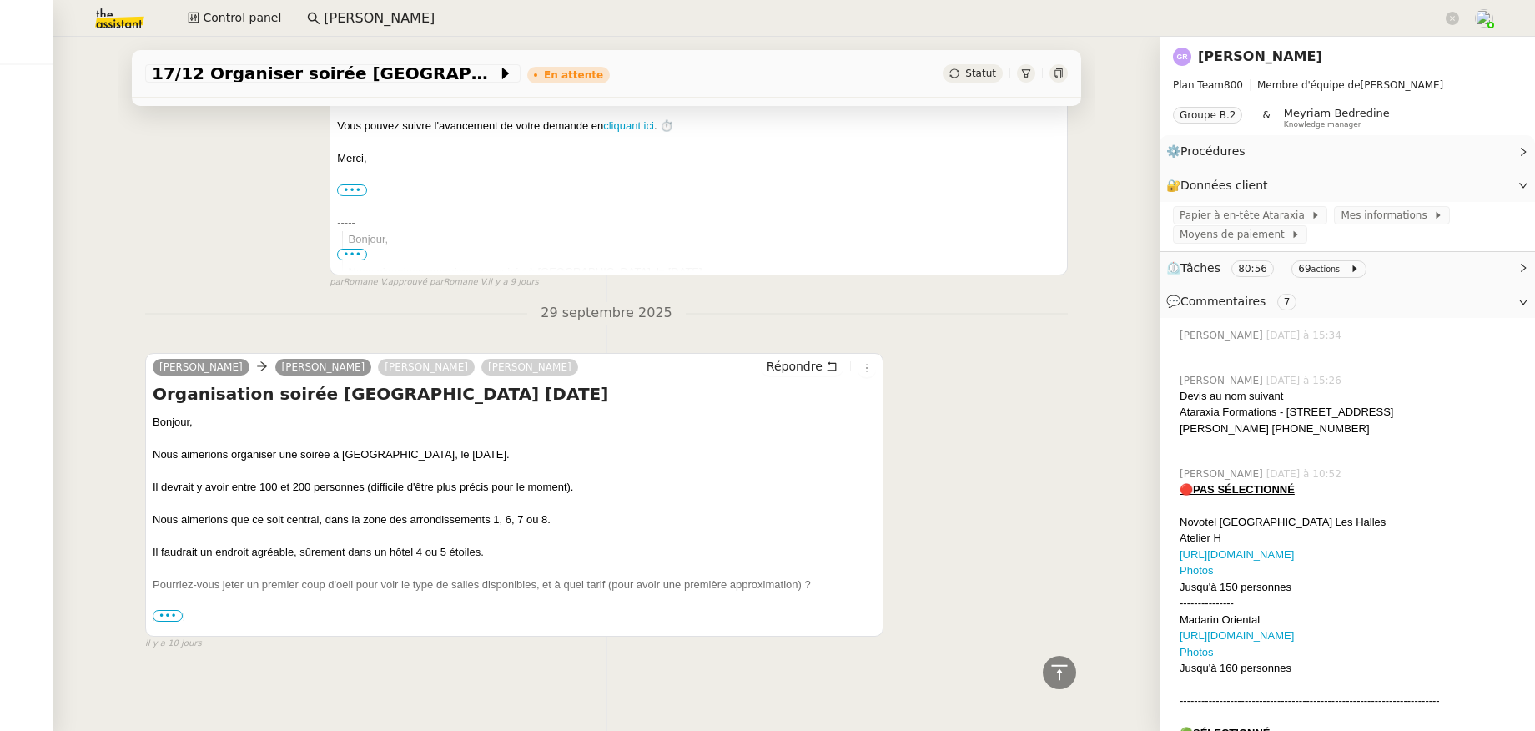
click at [169, 610] on span "•••" at bounding box center [168, 616] width 30 height 12
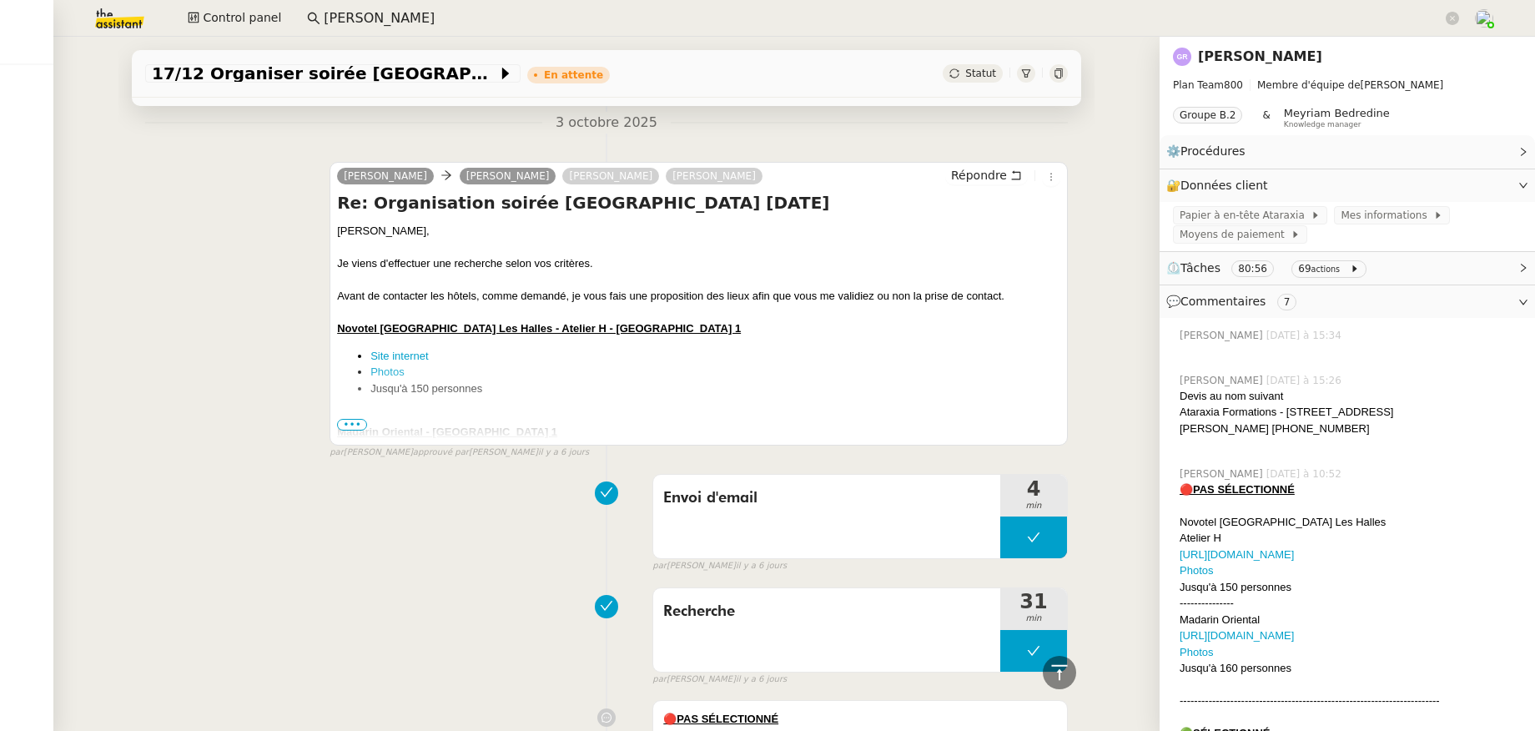
scroll to position [2650, 0]
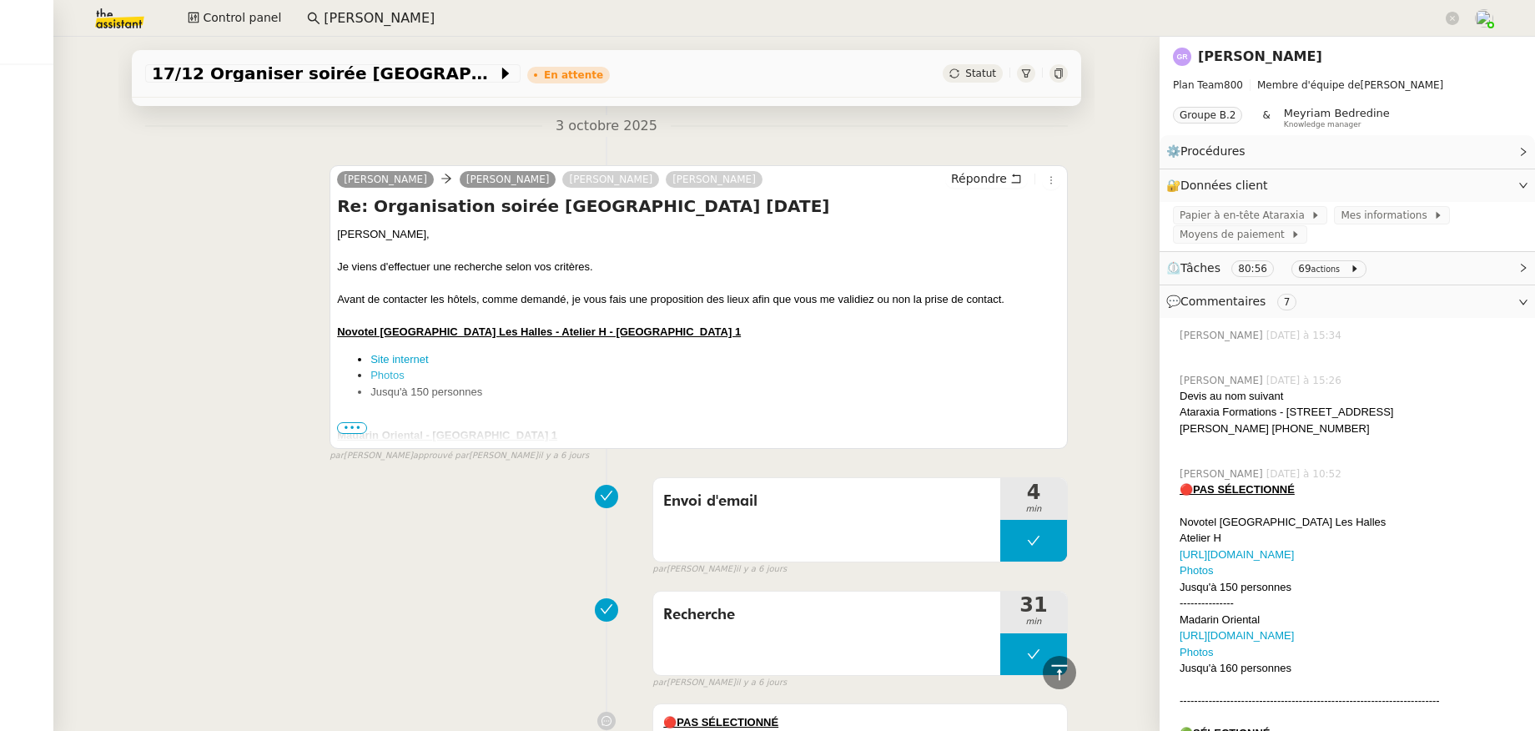
click at [353, 434] on span "•••" at bounding box center [352, 428] width 30 height 12
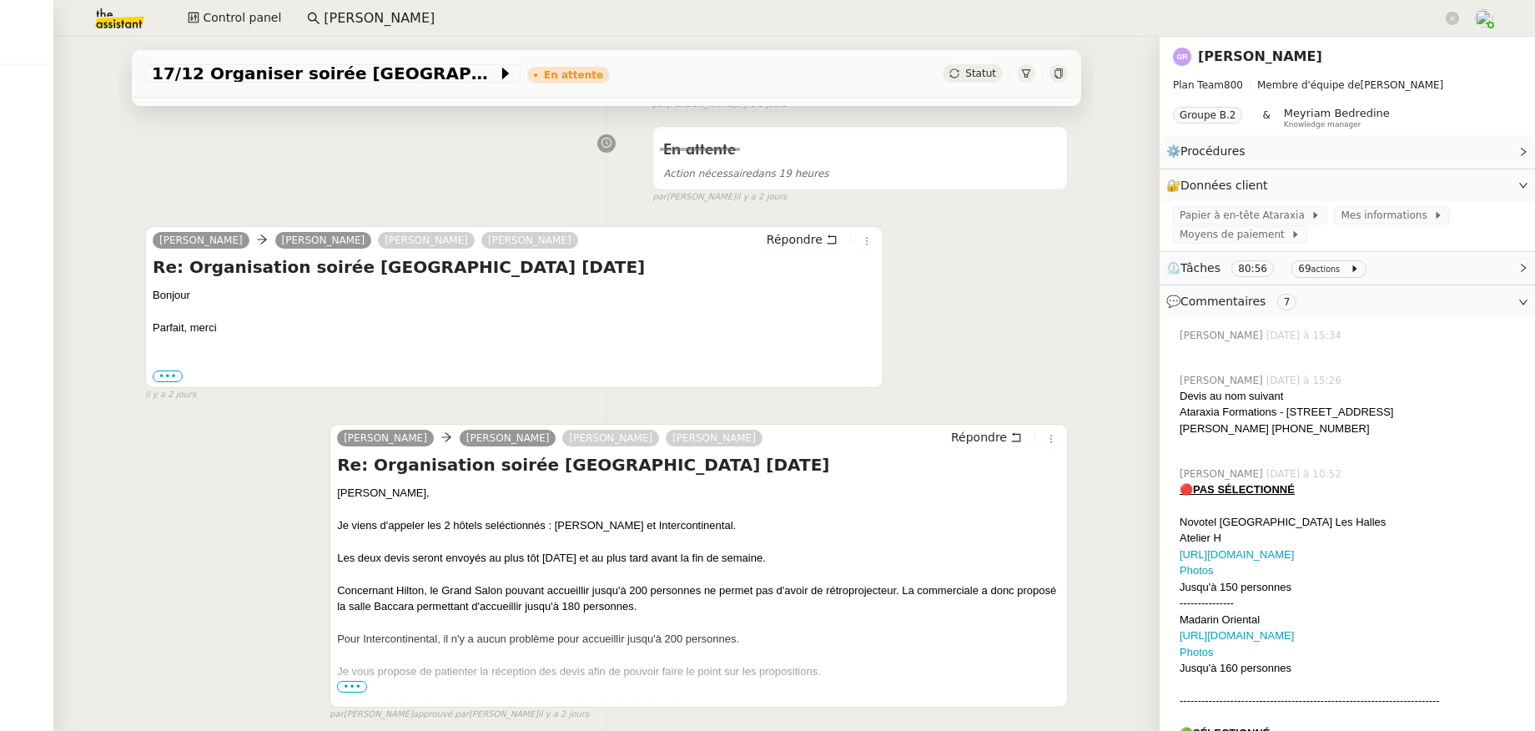
scroll to position [0, 0]
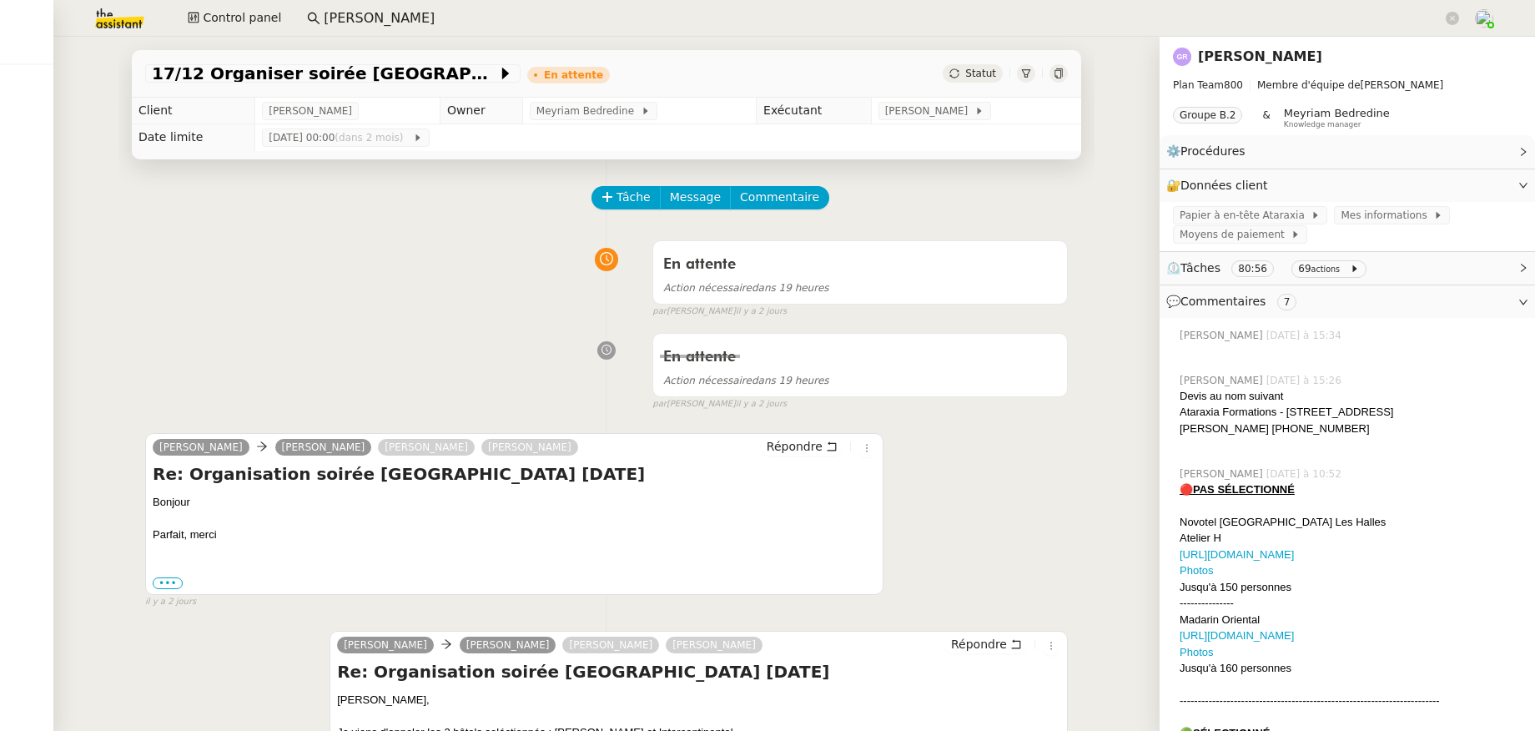
click at [1265, 54] on link "[PERSON_NAME]" at bounding box center [1260, 56] width 124 height 16
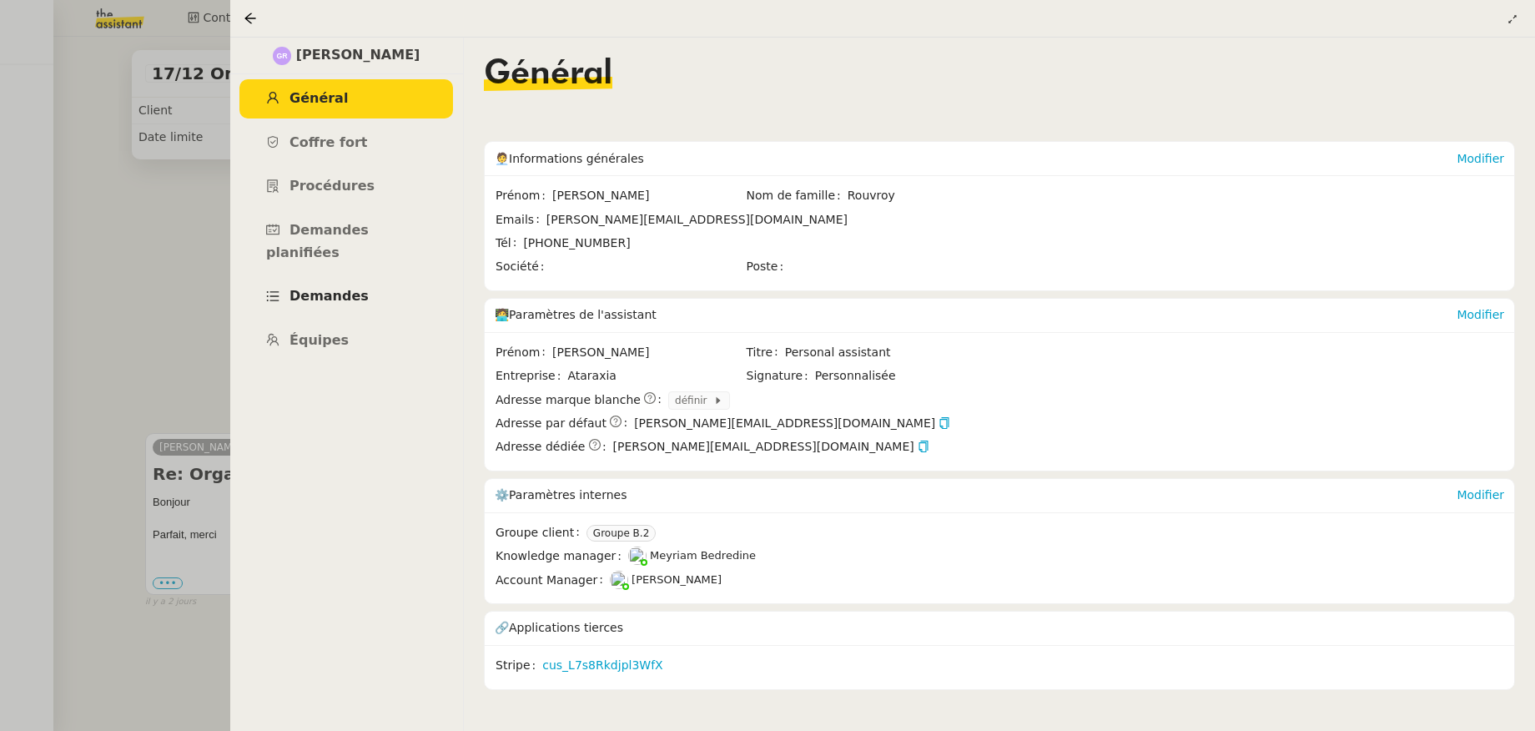
click at [335, 286] on link "Demandes" at bounding box center [347, 296] width 214 height 39
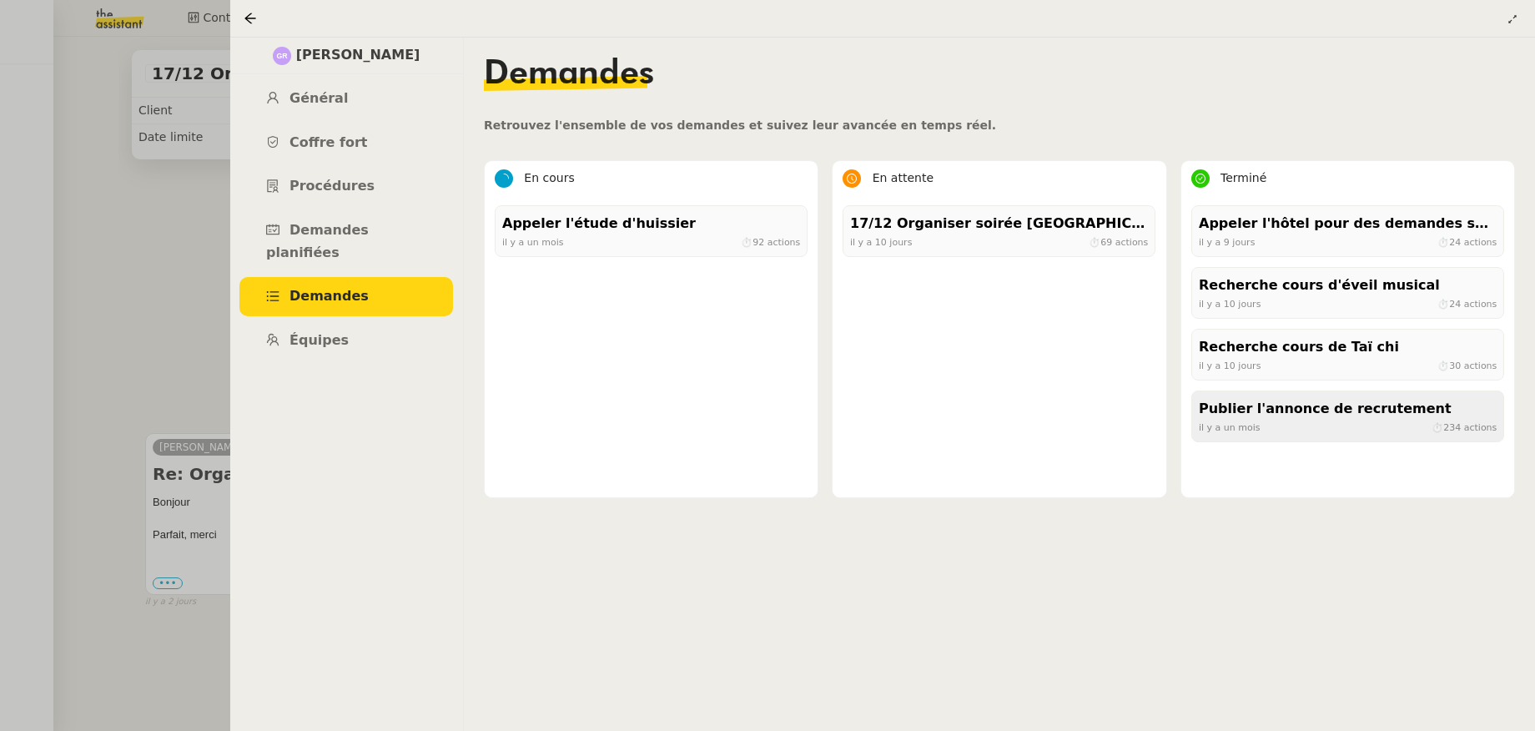
click at [1295, 438] on div "Publier l'annonce de recrutement [DATE] ⏱ 234 actions" at bounding box center [1348, 417] width 313 height 52
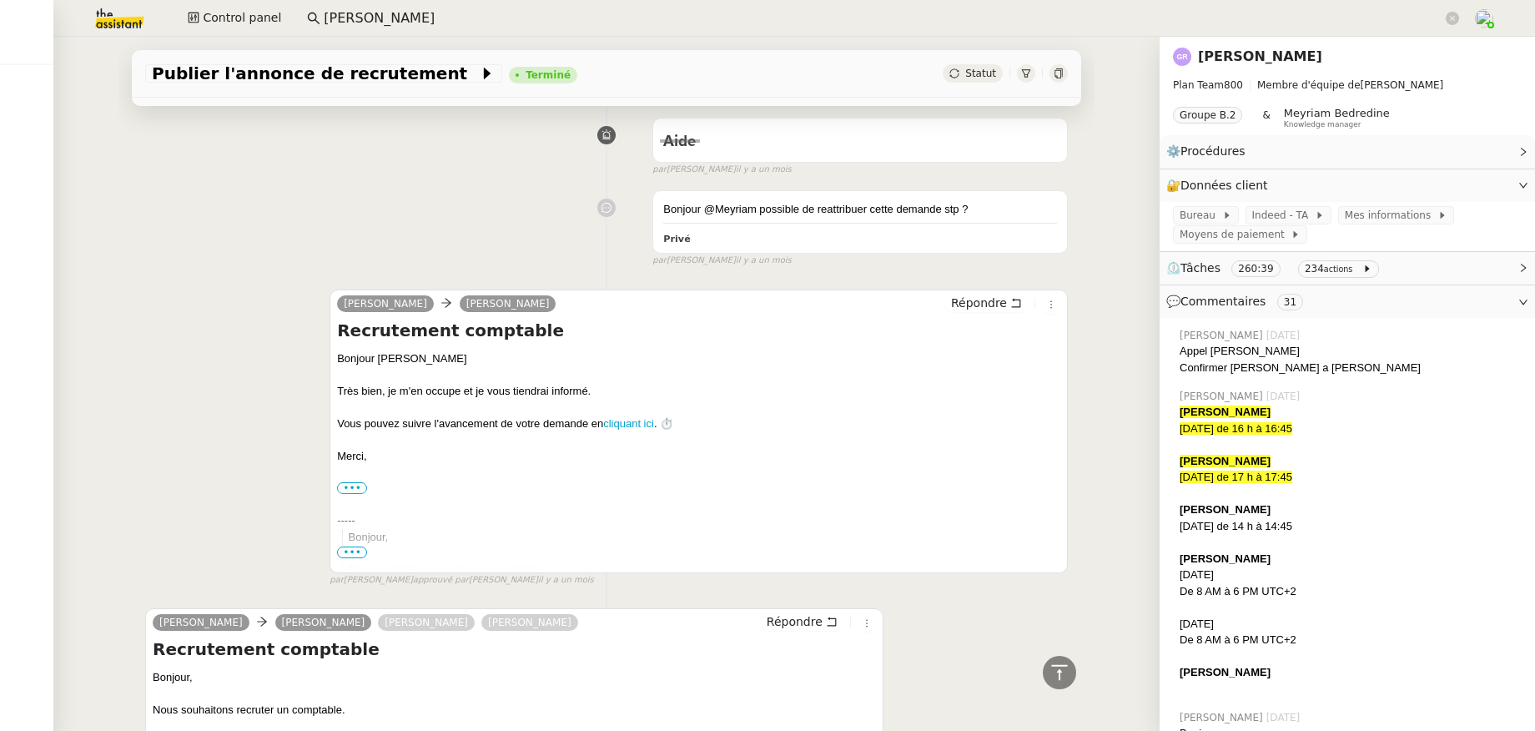
scroll to position [48698, 0]
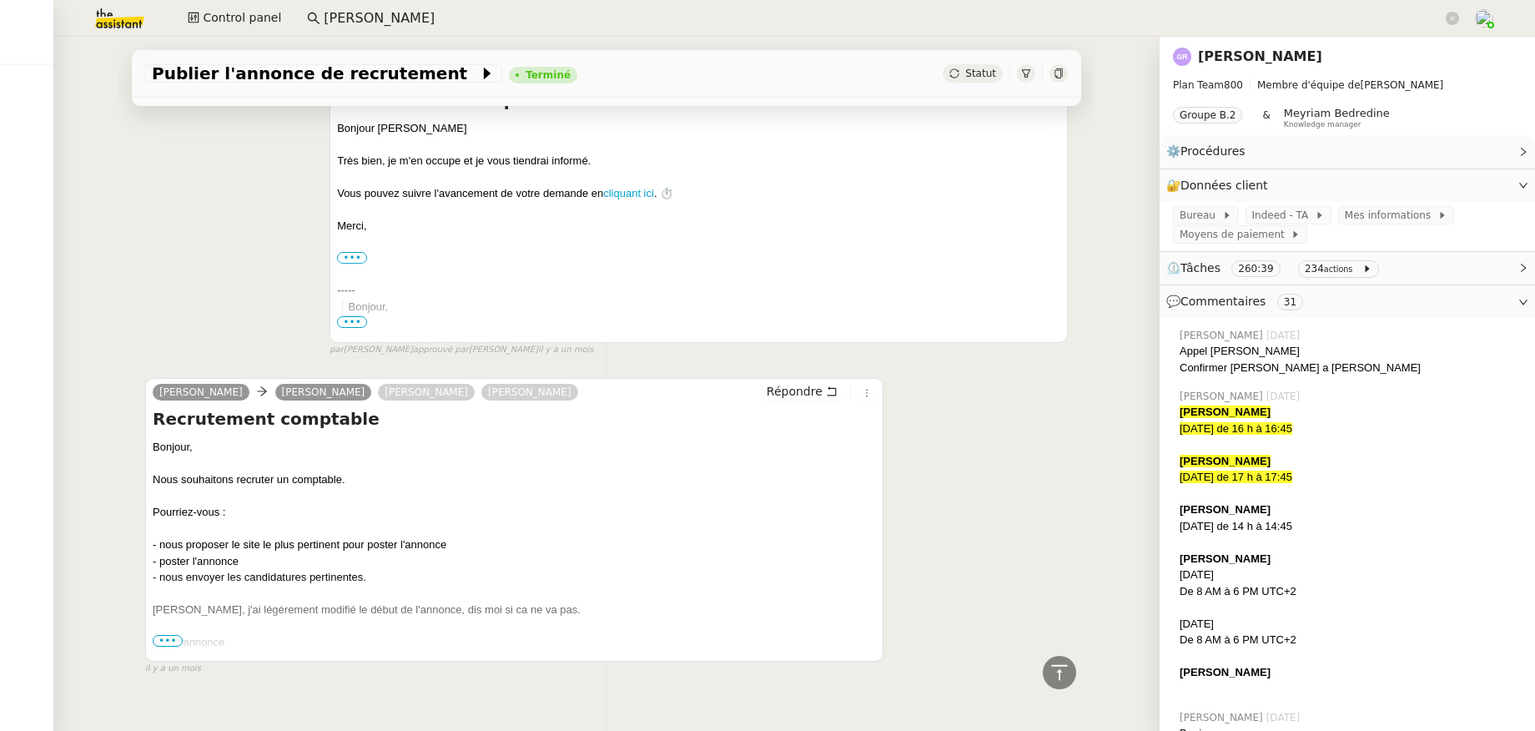
click at [173, 635] on span "•••" at bounding box center [168, 641] width 30 height 12
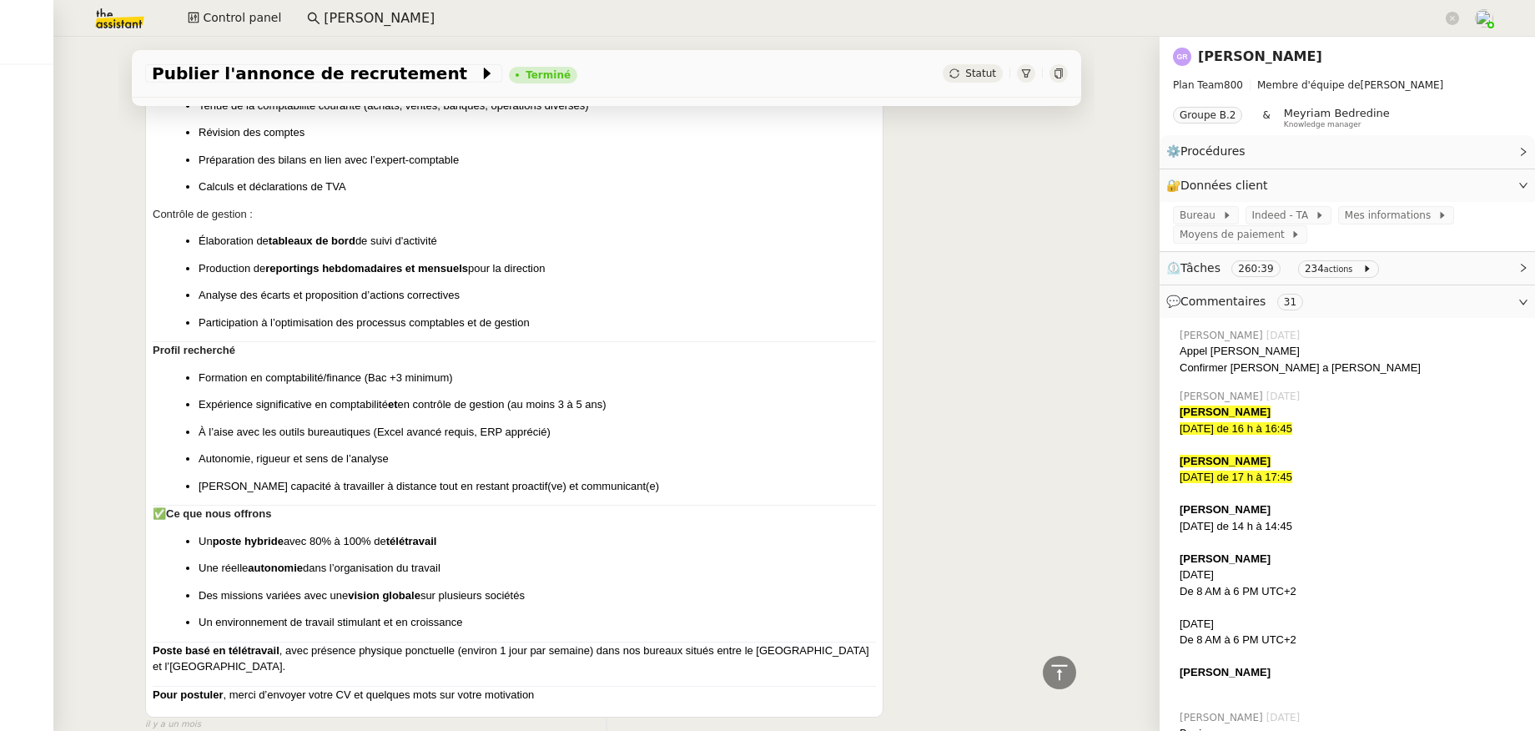
scroll to position [49645, 0]
